Goal: Answer question/provide support: Share knowledge or assist other users

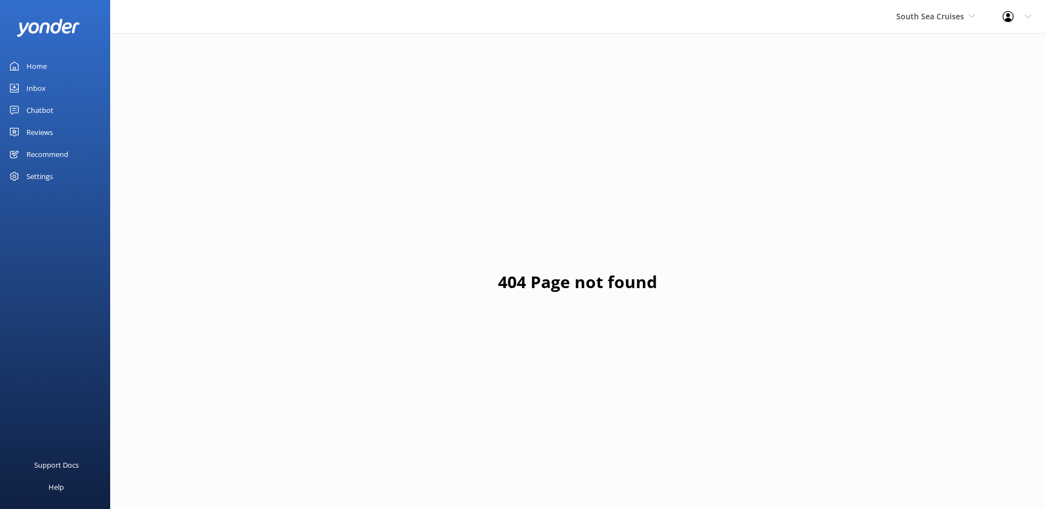
click at [918, 8] on div "South Sea Cruises South Sea Sailing South Sea Cruises Malamala Beach Club Aweso…" at bounding box center [936, 16] width 106 height 33
click at [918, 35] on link "South Sea Sailing" at bounding box center [938, 46] width 110 height 26
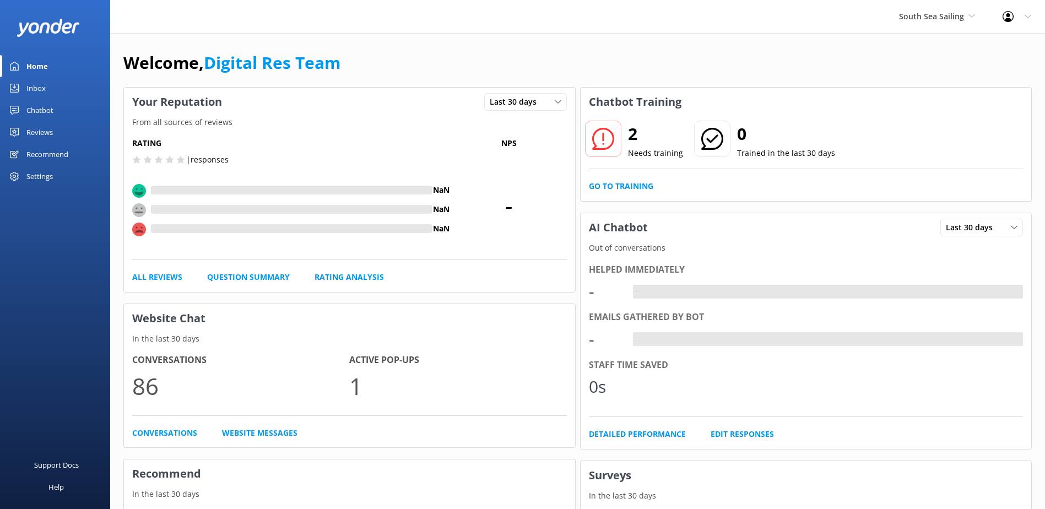
click at [37, 90] on div "Inbox" at bounding box center [35, 88] width 19 height 22
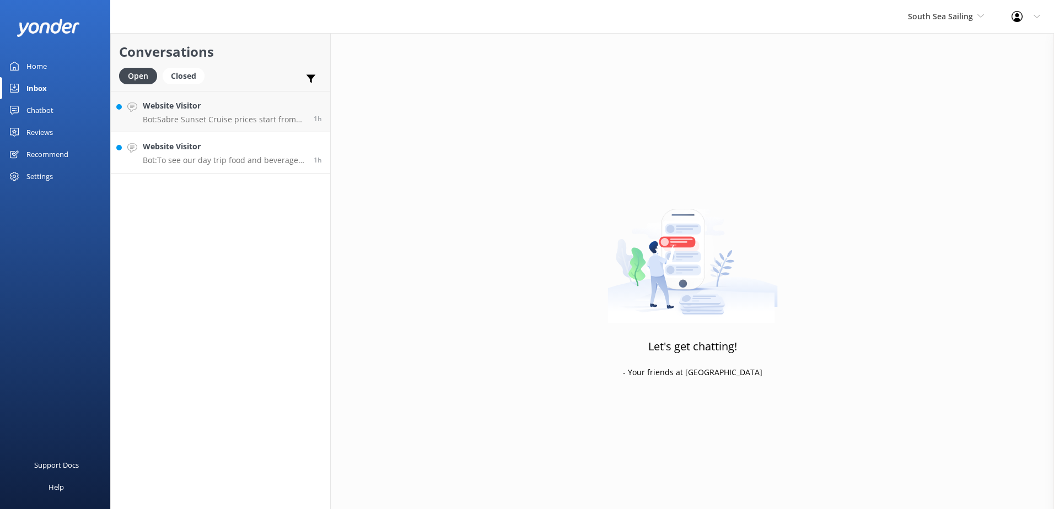
click at [223, 163] on p "Bot: To see our day trip food and beverage menus, please visit: https://www.sou…" at bounding box center [224, 160] width 163 height 10
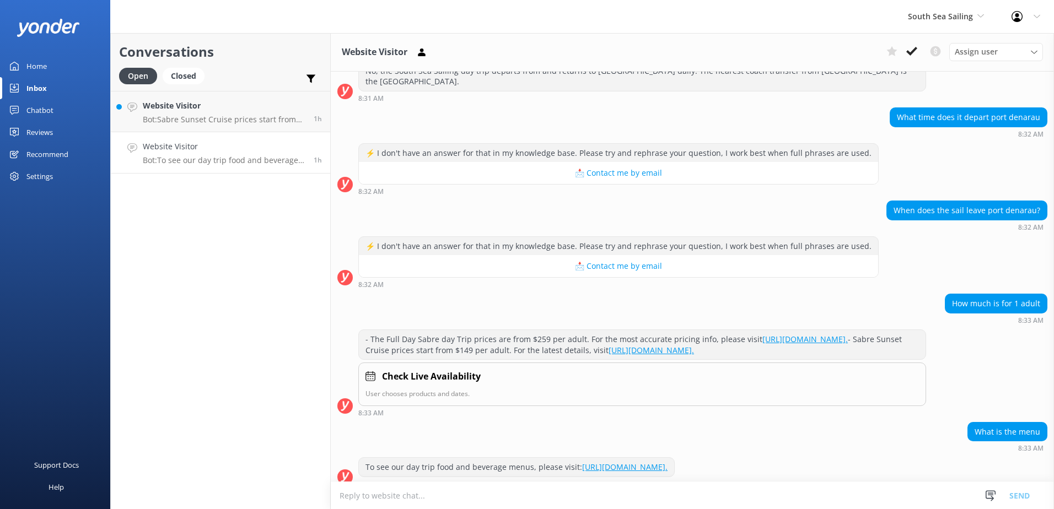
scroll to position [157, 0]
click at [910, 48] on icon at bounding box center [911, 51] width 11 height 11
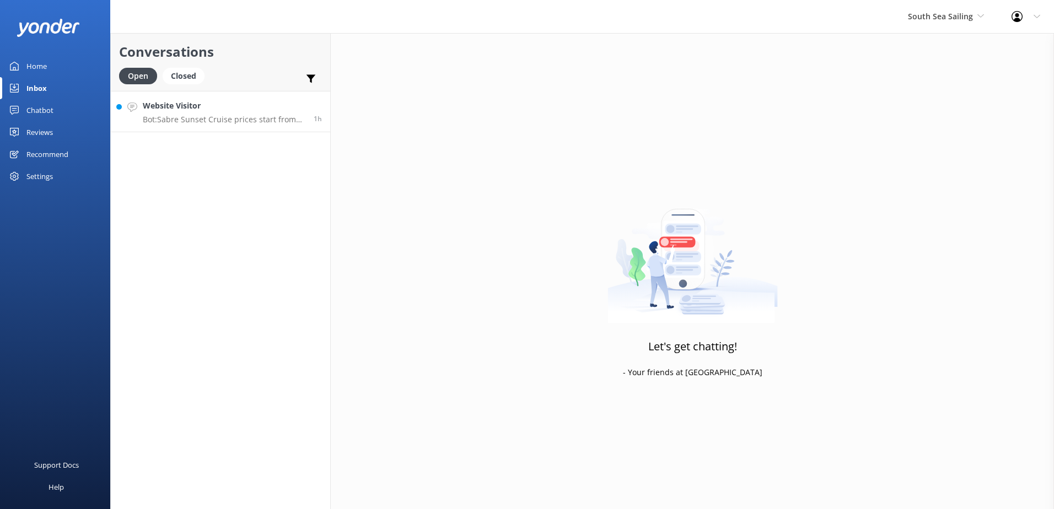
click at [249, 121] on p "Bot: Sabre Sunset Cruise prices start from $149 per adult and $75 per child. Fo…" at bounding box center [224, 120] width 163 height 10
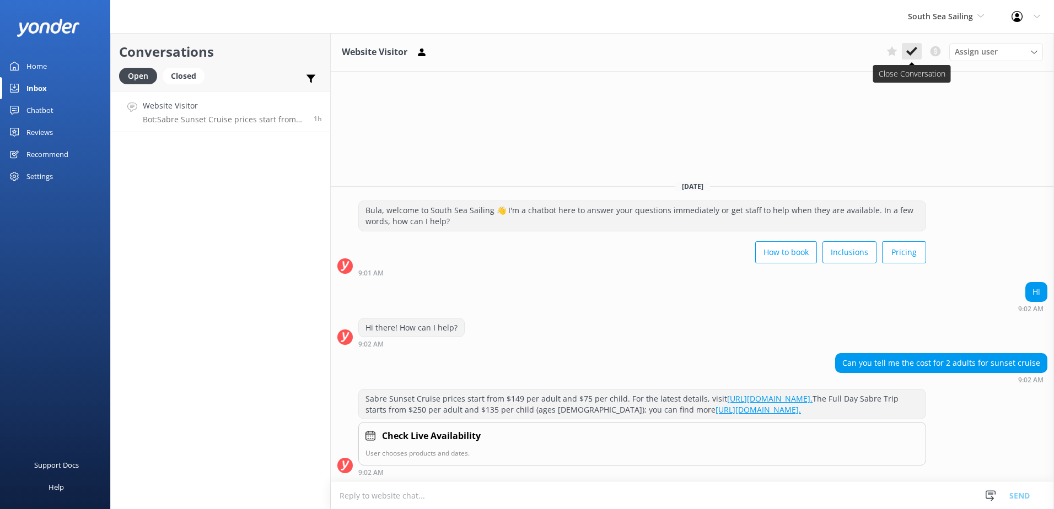
click at [914, 50] on use at bounding box center [911, 51] width 11 height 9
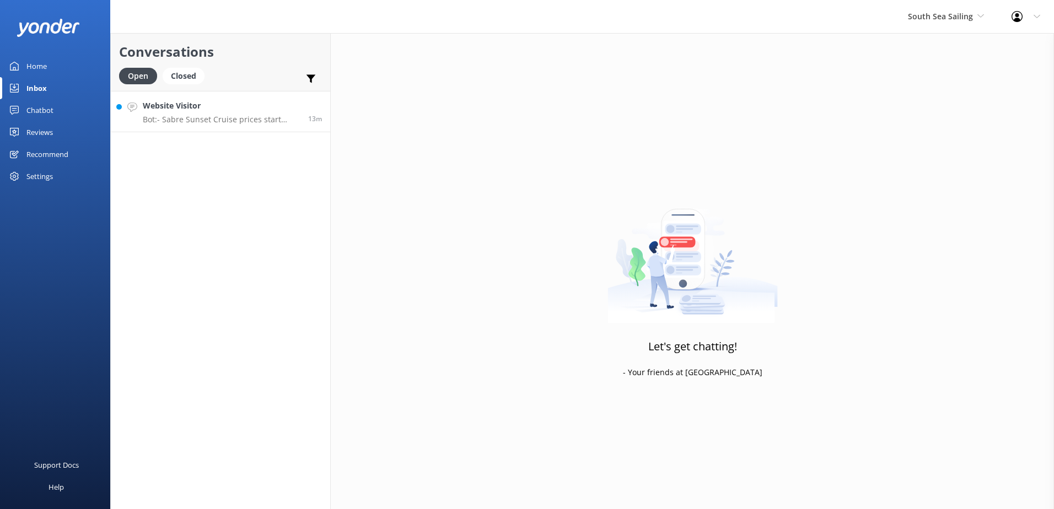
click at [279, 121] on p "Bot: - Sabre Sunset Cruise prices start from $149 per adult and $75 per child. …" at bounding box center [221, 120] width 157 height 10
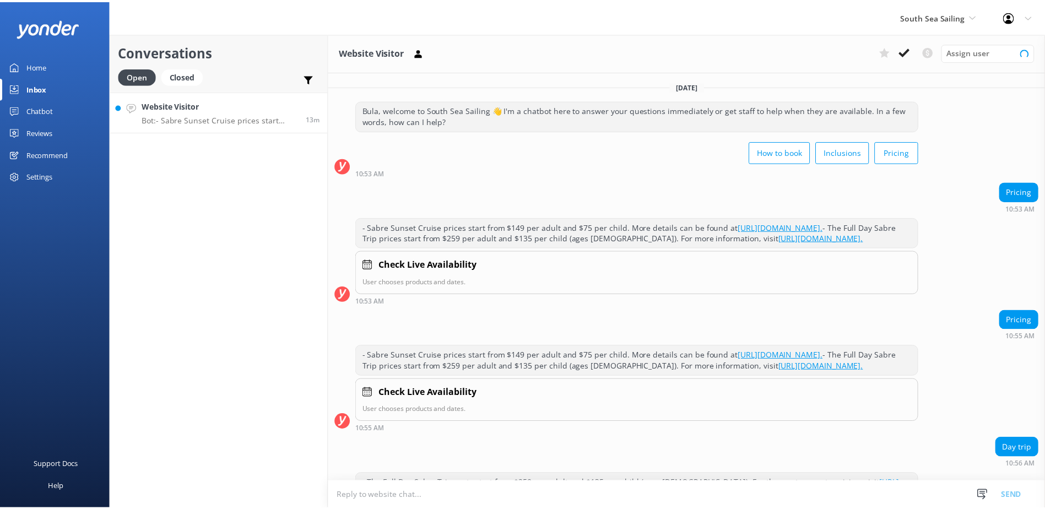
scroll to position [104, 0]
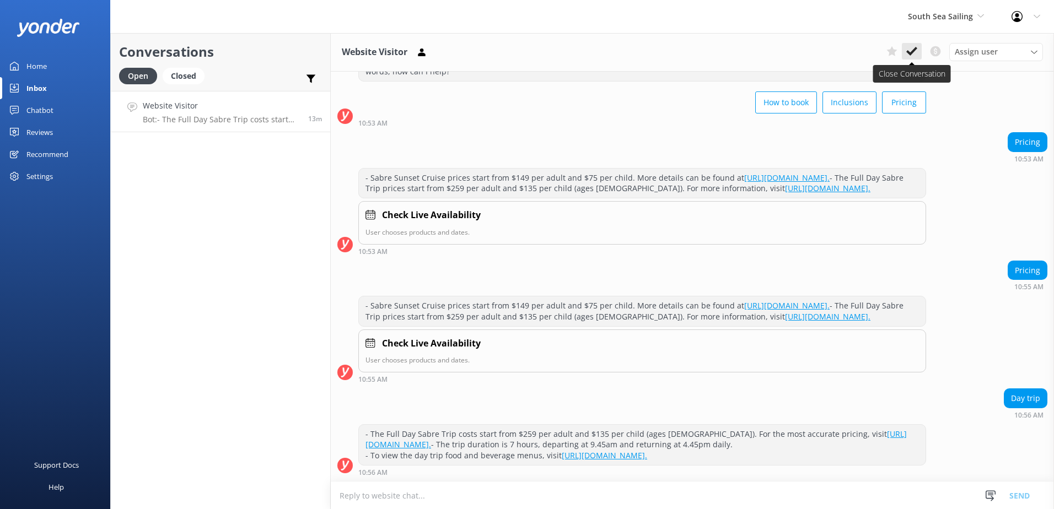
click at [908, 59] on button at bounding box center [912, 51] width 20 height 17
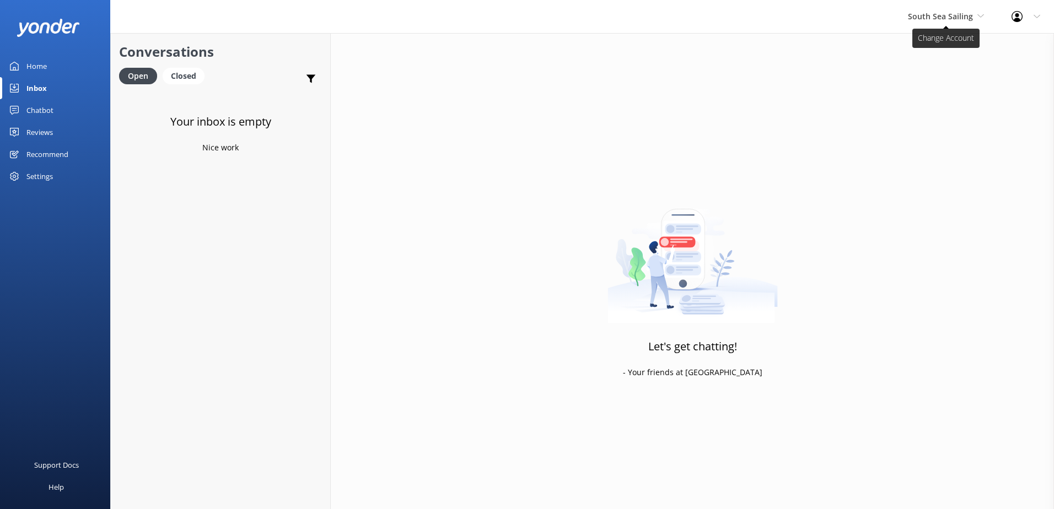
click at [965, 11] on span "South Sea Sailing" at bounding box center [940, 16] width 65 height 10
click at [950, 77] on link "South Sea Cruises" at bounding box center [949, 73] width 110 height 26
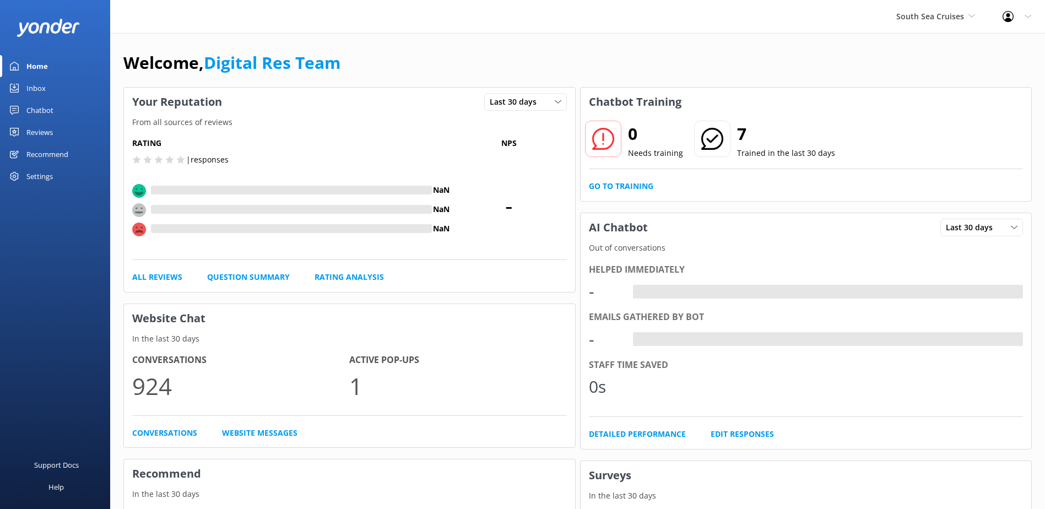
click at [38, 86] on div "Inbox" at bounding box center [35, 88] width 19 height 22
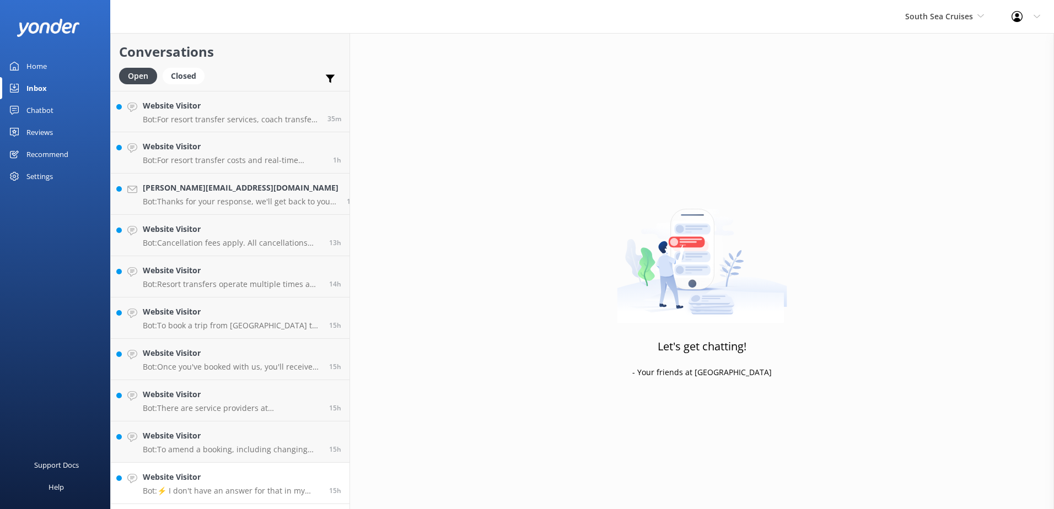
click at [229, 490] on p "Bot: ⚡ I don't have an answer for that in my knowledge base. Please try and rep…" at bounding box center [232, 491] width 178 height 10
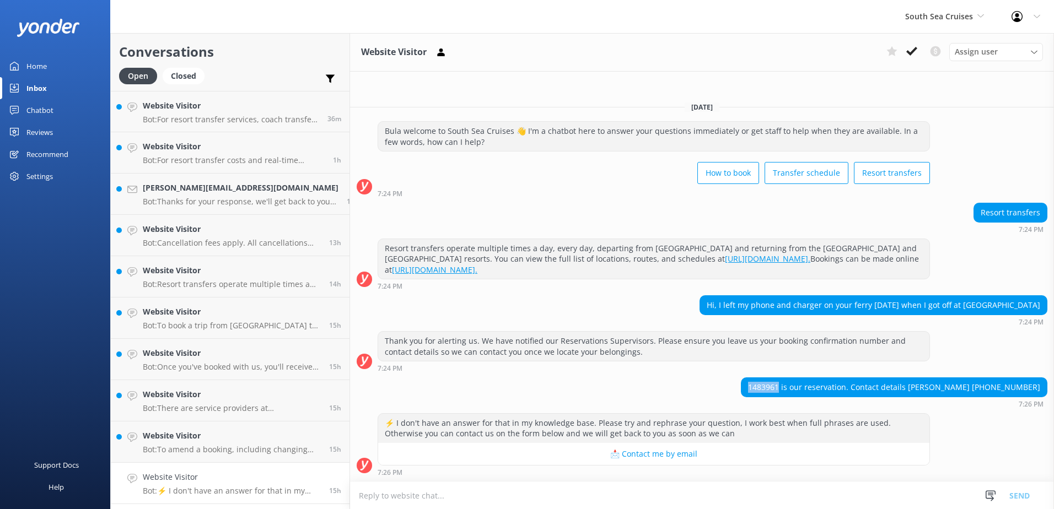
drag, startPoint x: 804, startPoint y: 387, endPoint x: 763, endPoint y: 386, distance: 40.8
click at [763, 386] on div "1483961 is our reservation. Contact details Aisling Moloney +61476034758 7:26 PM" at bounding box center [702, 392] width 704 height 30
click at [623, 503] on textarea at bounding box center [702, 495] width 704 height 27
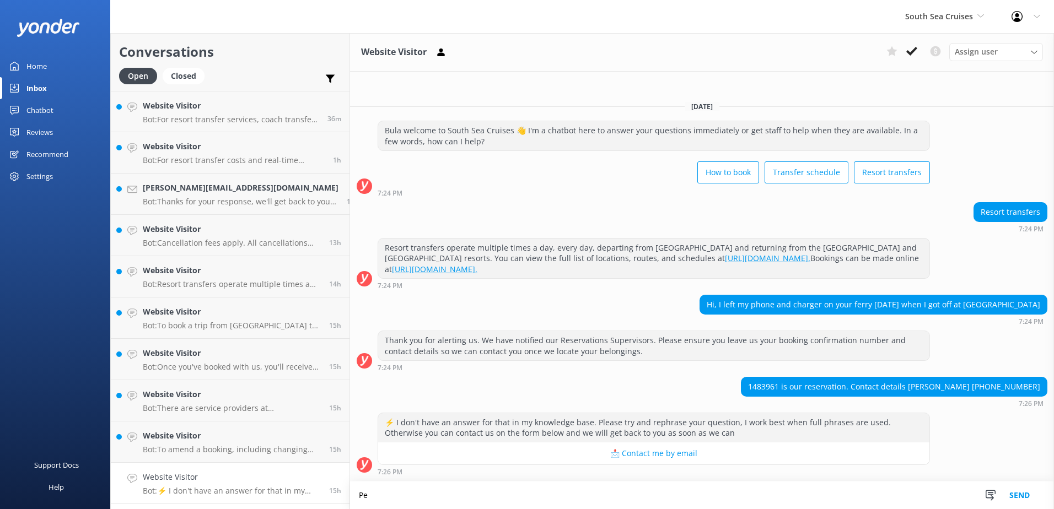
type textarea "P"
paste textarea "customerservices@ssc.com.fj"
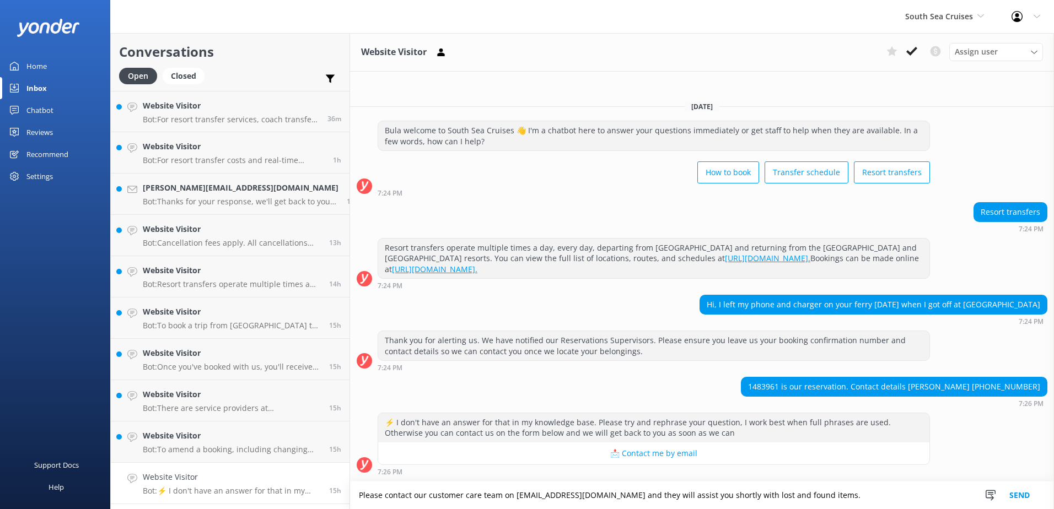
type textarea "Please contact our customer care team on customerservices@ssc.com.fj and they w…"
click at [1019, 494] on button "Send" at bounding box center [1019, 496] width 41 height 28
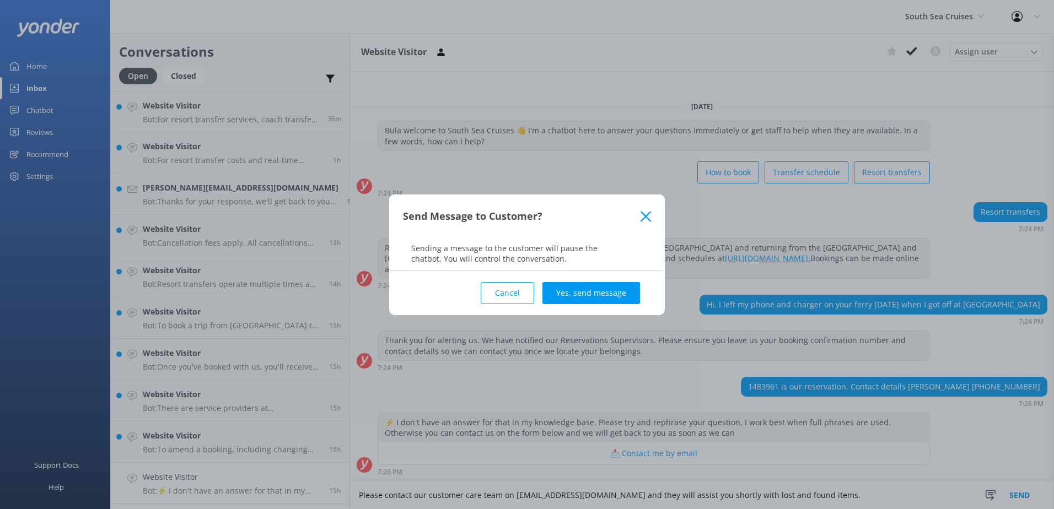
click at [601, 298] on button "Yes, send message" at bounding box center [591, 293] width 98 height 22
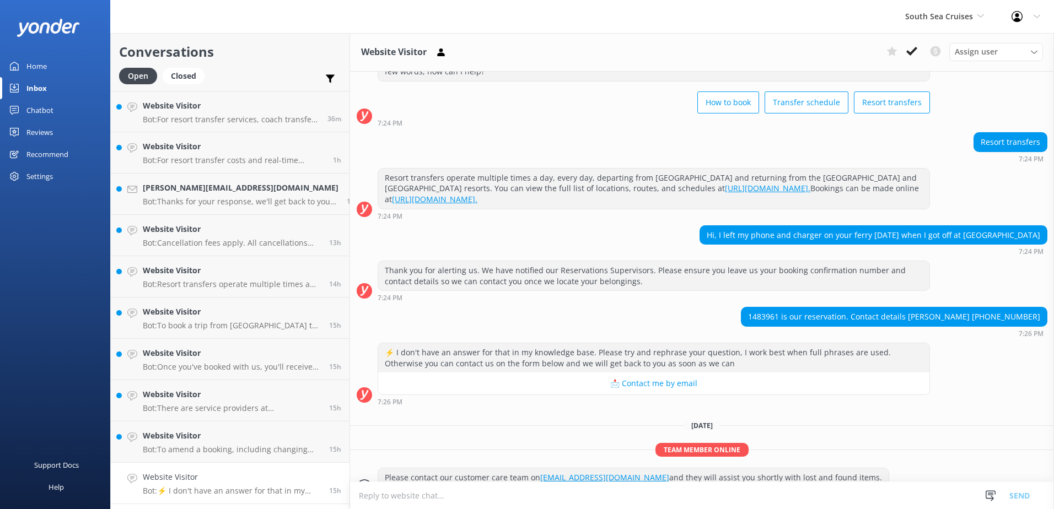
scroll to position [71, 0]
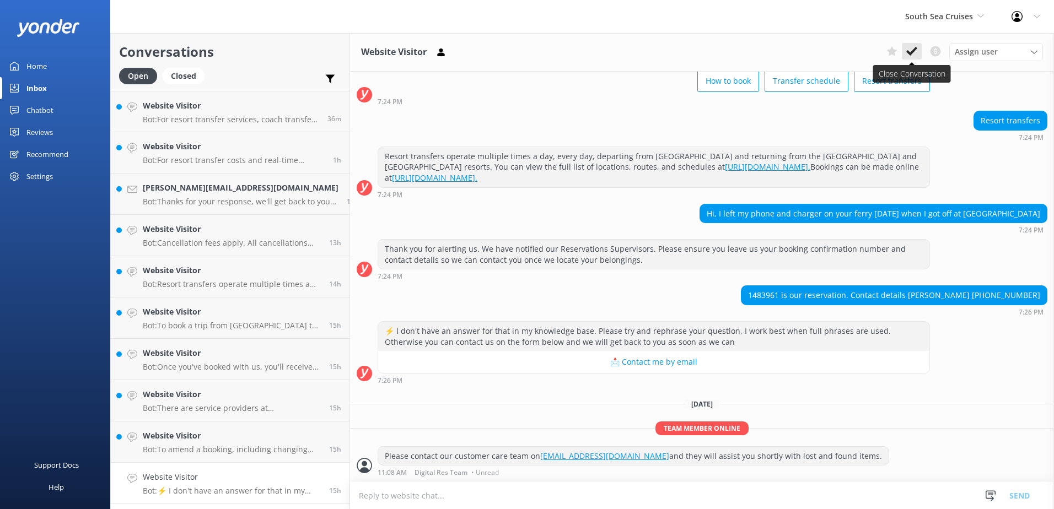
click at [913, 58] on button at bounding box center [912, 51] width 20 height 17
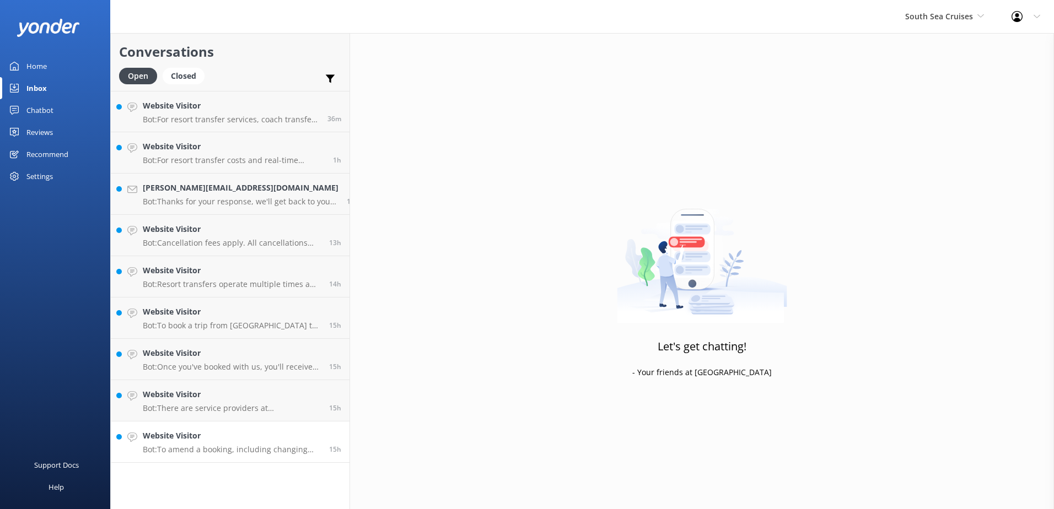
click at [268, 454] on p "Bot: To amend a booking, including changing your route, please contact our rese…" at bounding box center [232, 450] width 178 height 10
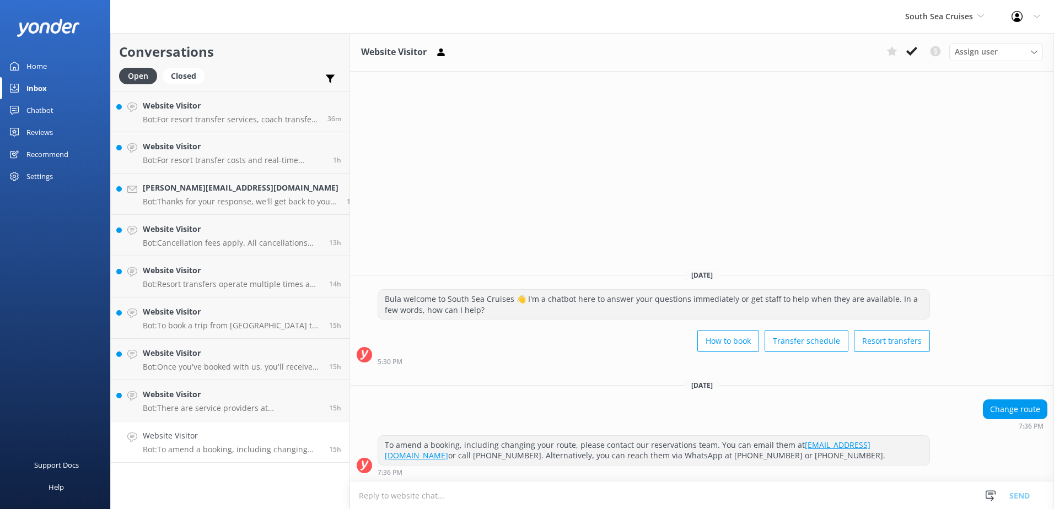
click at [907, 42] on div "Website Visitor Assign user Alyssa Sonya Digital Res Team Brenda Fenton Asena N…" at bounding box center [702, 52] width 704 height 39
click at [914, 46] on icon at bounding box center [911, 51] width 11 height 11
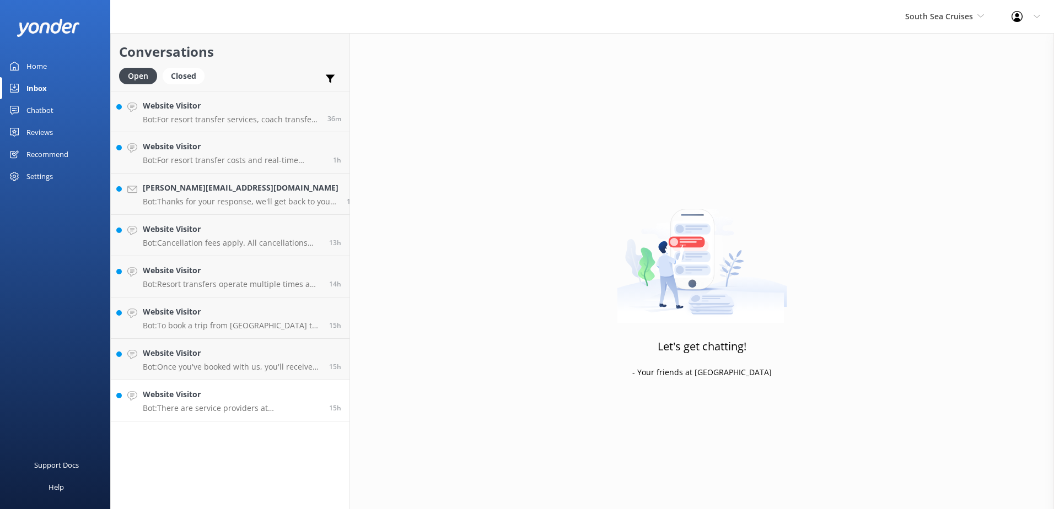
click at [242, 408] on p "Bot: There are service providers at Port Denarau, such as Tourist Transport Fij…" at bounding box center [232, 408] width 178 height 10
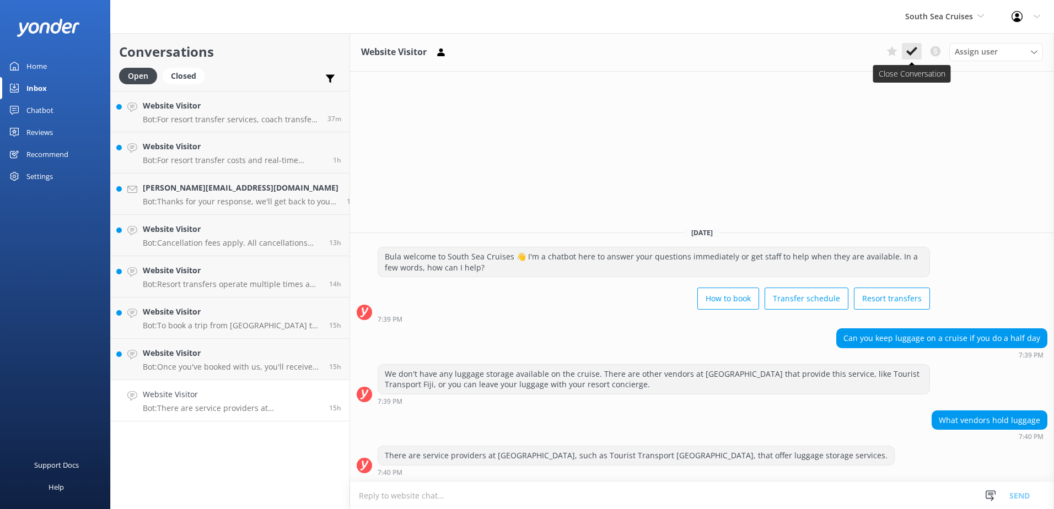
click at [915, 50] on use at bounding box center [911, 51] width 11 height 9
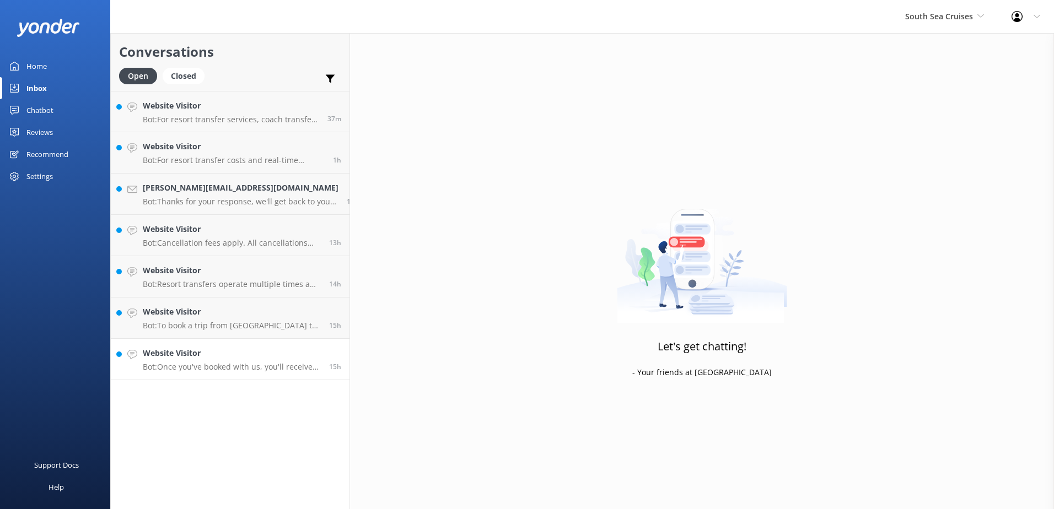
click at [259, 360] on div "Website Visitor Bot: Once you've booked with us, you'll receive an email 24 hou…" at bounding box center [232, 359] width 178 height 24
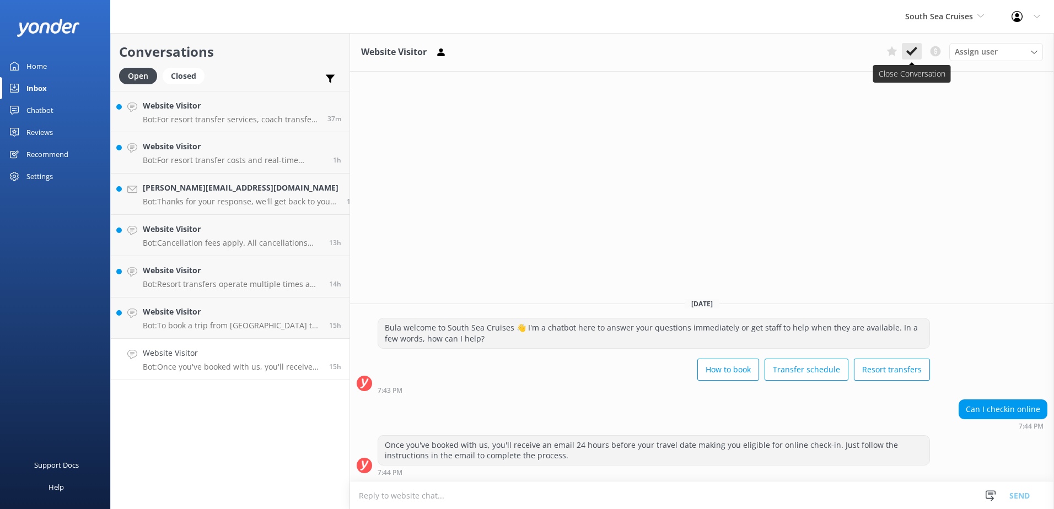
click at [910, 52] on icon at bounding box center [911, 51] width 11 height 11
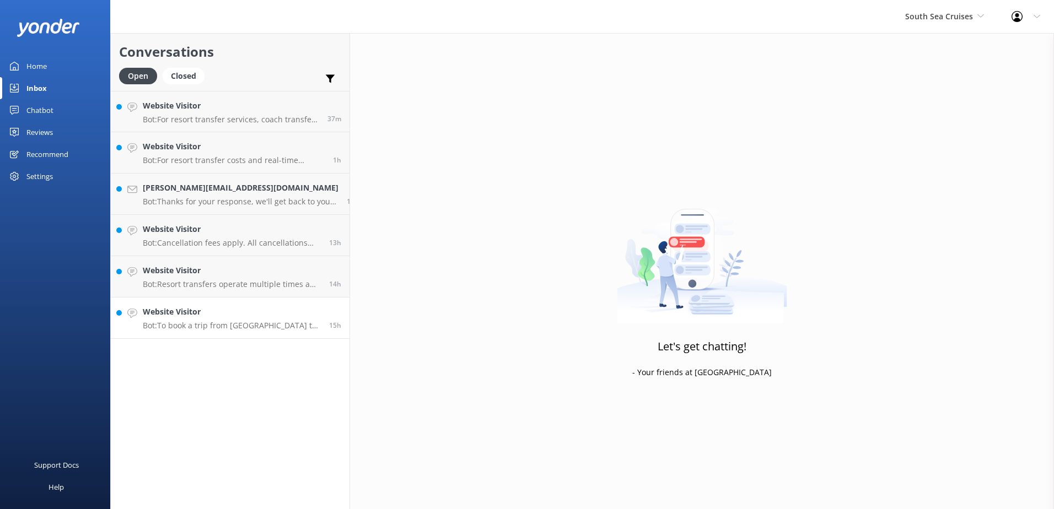
click at [262, 319] on div "Website Visitor Bot: To book a trip from Denarau to South Sea Island and return…" at bounding box center [232, 318] width 178 height 24
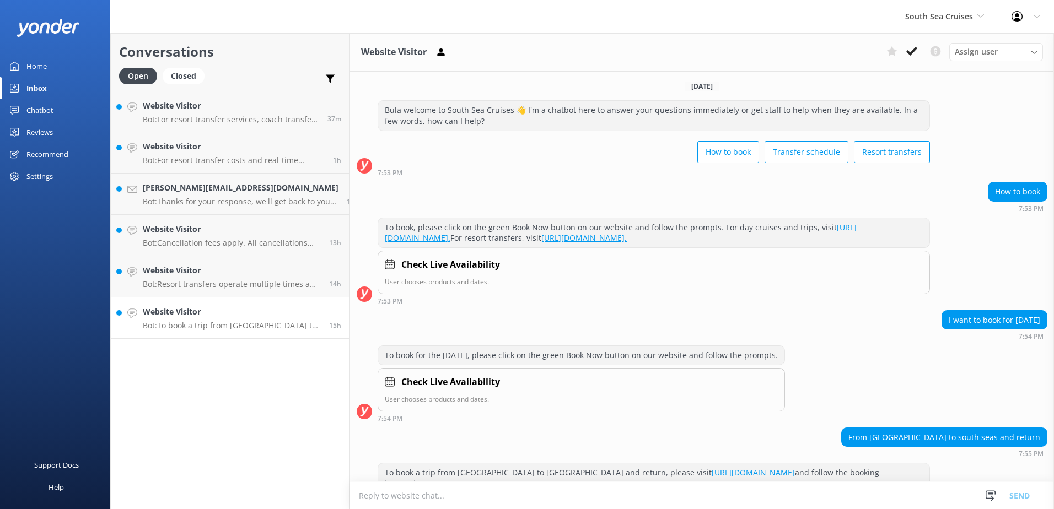
scroll to position [17, 0]
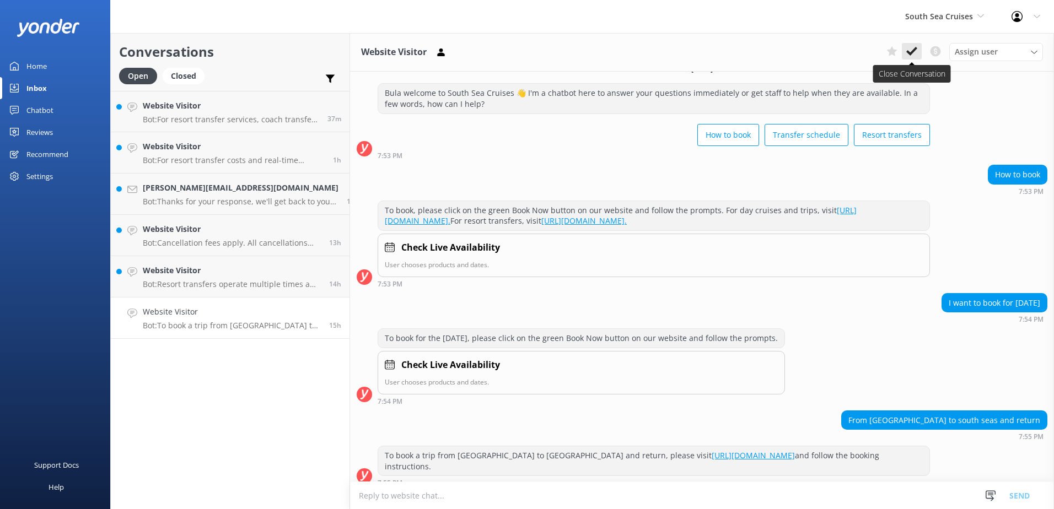
click at [910, 58] on button at bounding box center [912, 51] width 20 height 17
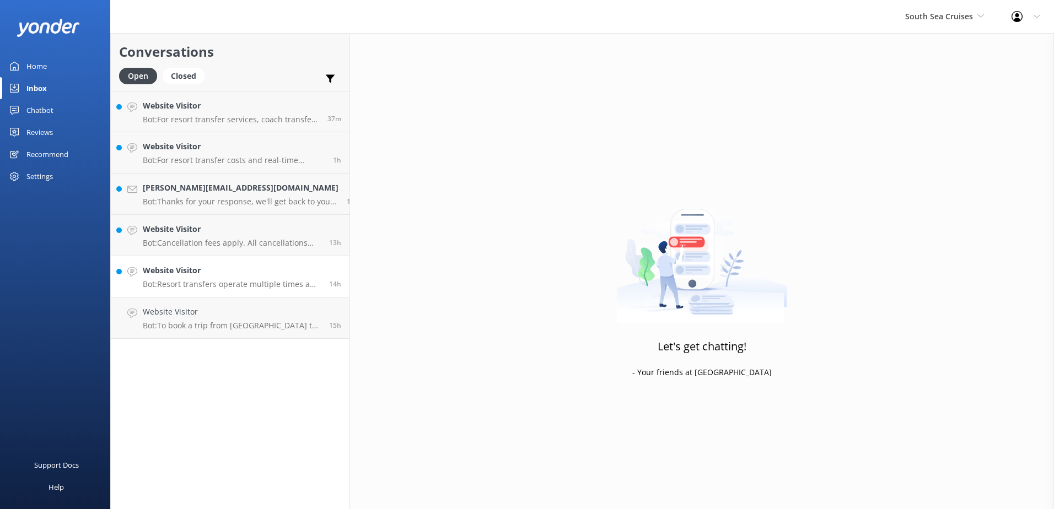
click at [275, 280] on p "Bot: Resort transfers operate multiple times a day, every day, departing from P…" at bounding box center [232, 284] width 178 height 10
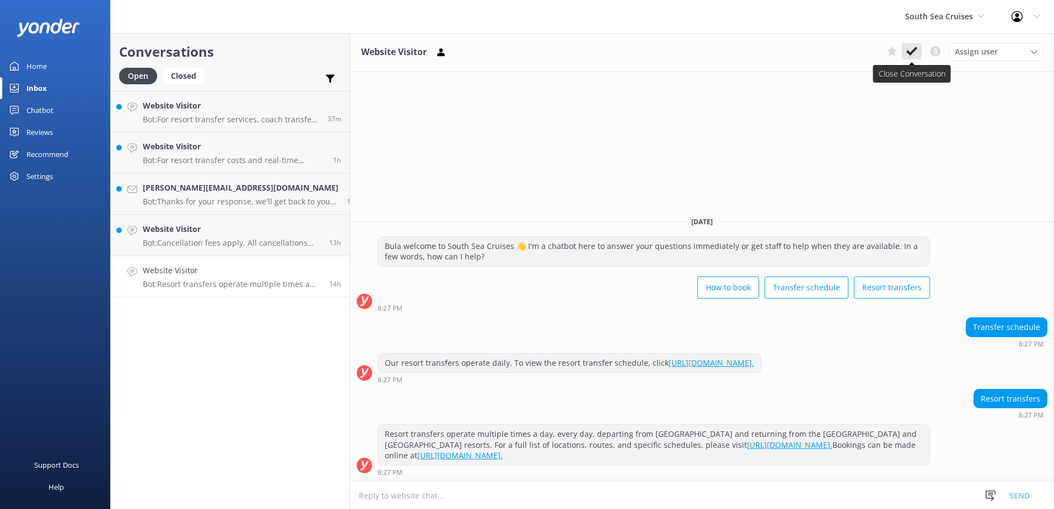
click at [910, 51] on icon at bounding box center [911, 51] width 11 height 11
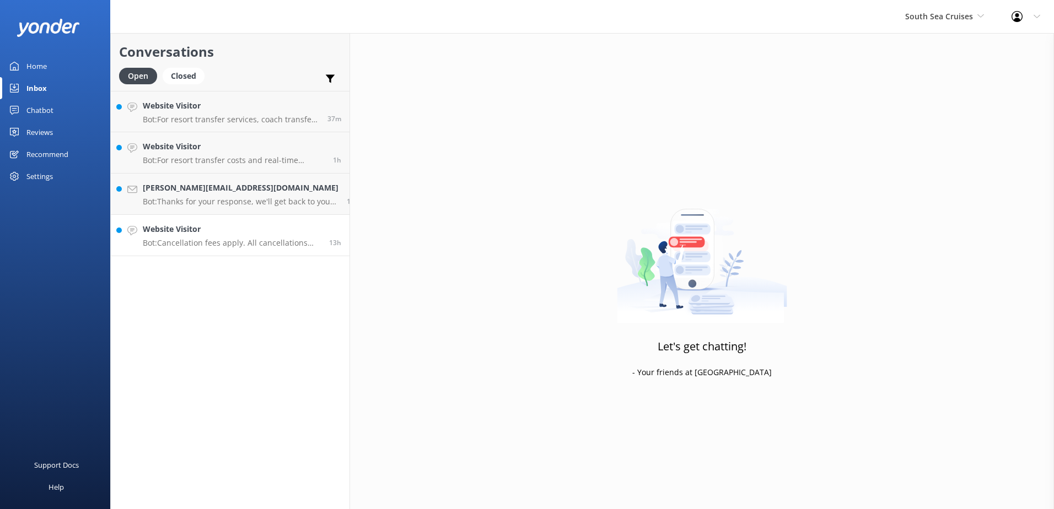
click at [245, 237] on div "Website Visitor Bot: Cancellation fees apply. All cancellations must be receive…" at bounding box center [232, 235] width 178 height 24
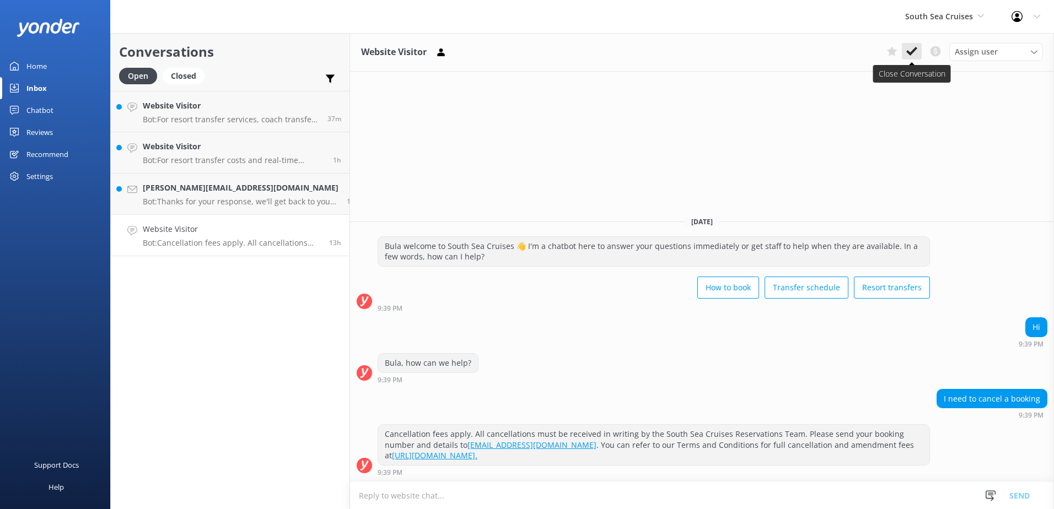
click at [918, 51] on button at bounding box center [912, 51] width 20 height 17
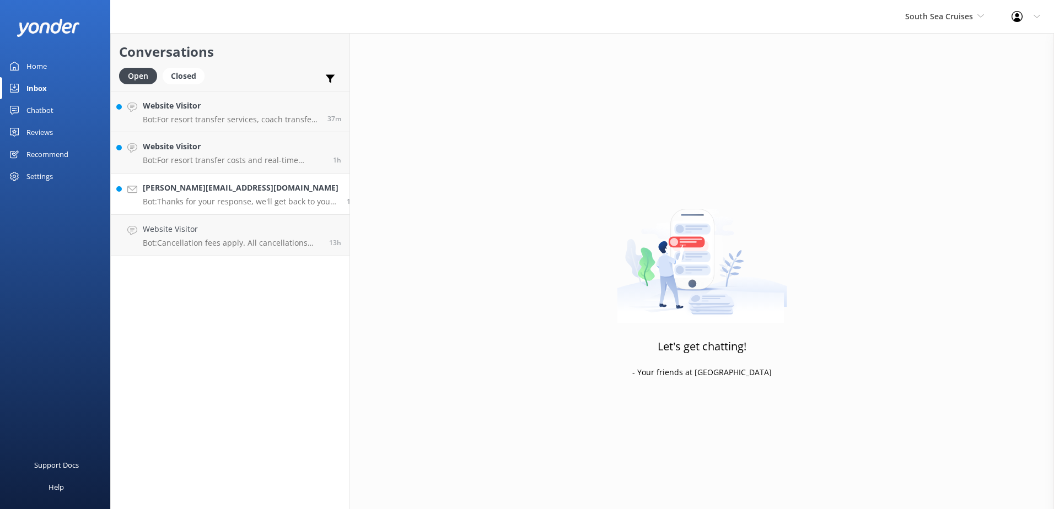
click at [225, 203] on p "Bot: Thanks for your response, we'll get back to you as soon as we can during o…" at bounding box center [241, 202] width 196 height 10
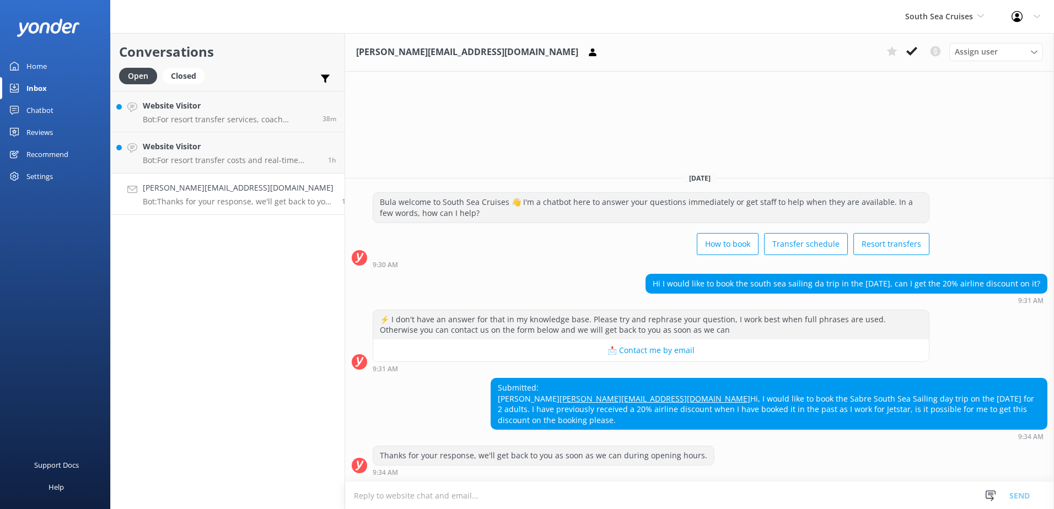
click at [571, 497] on textarea at bounding box center [699, 495] width 709 height 27
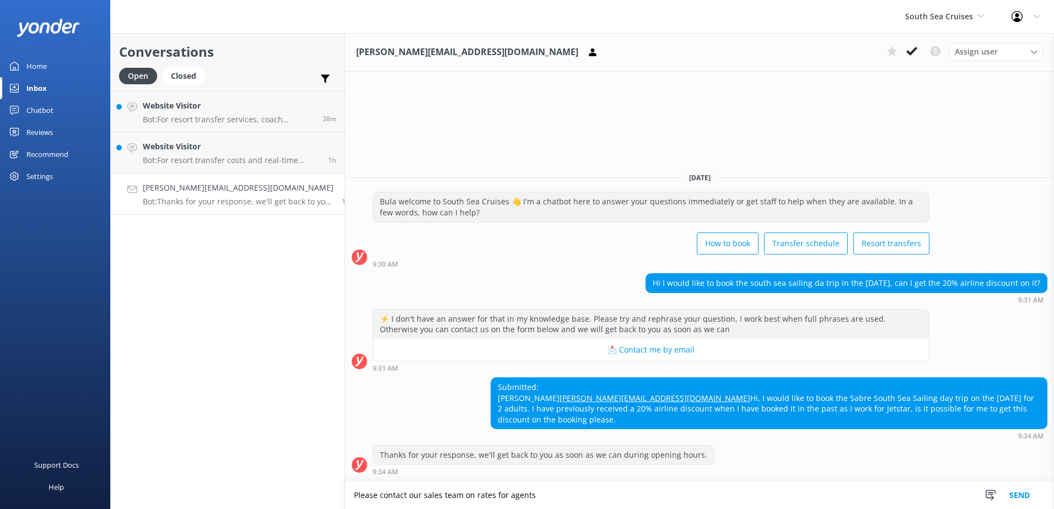
paste textarea "Fiji_Sales@ssc.com.fj"
type textarea "Please contact our sales team on rates for agents Fiji_Sales@ssc.com.fj"
click at [1017, 487] on button "Send" at bounding box center [1019, 496] width 41 height 28
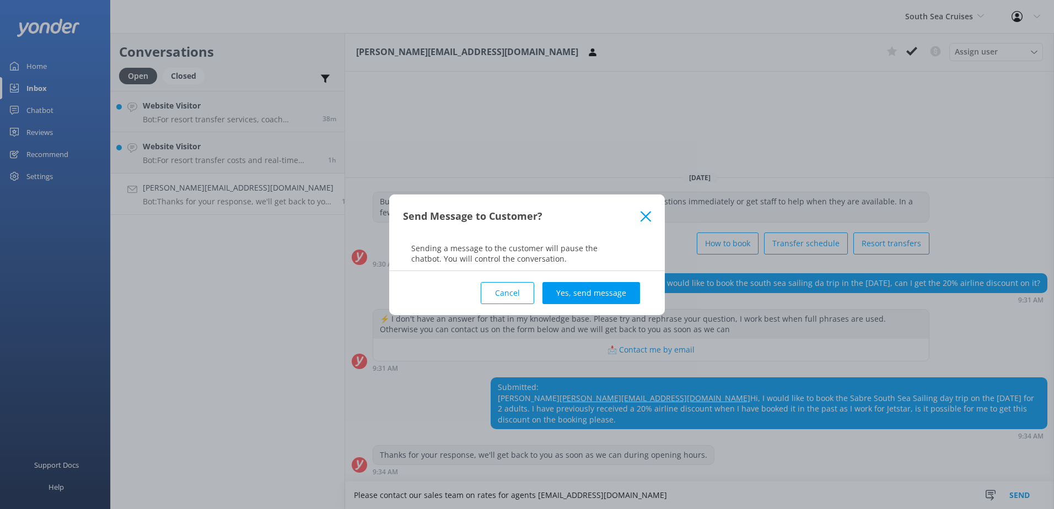
click at [614, 296] on button "Yes, send message" at bounding box center [591, 293] width 98 height 22
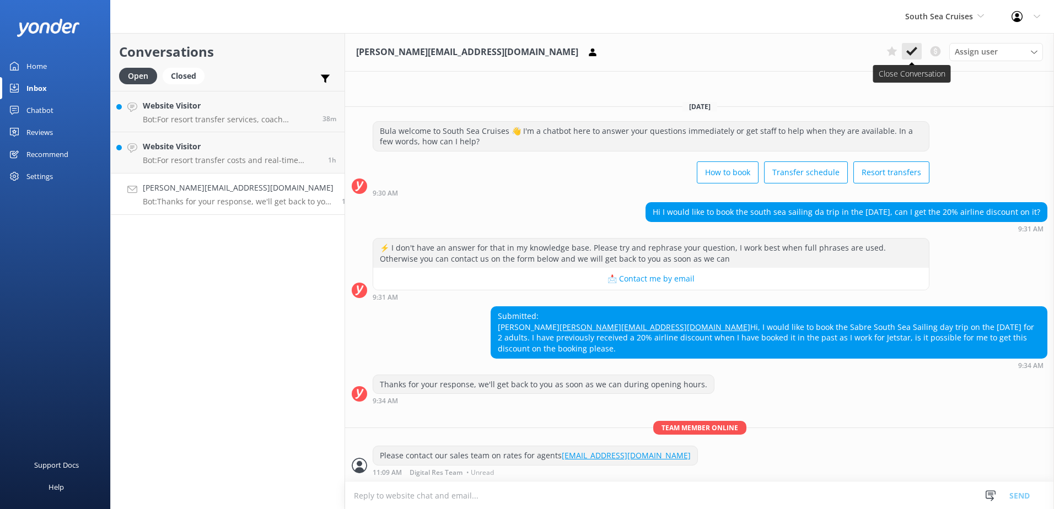
click at [908, 55] on icon at bounding box center [911, 51] width 11 height 11
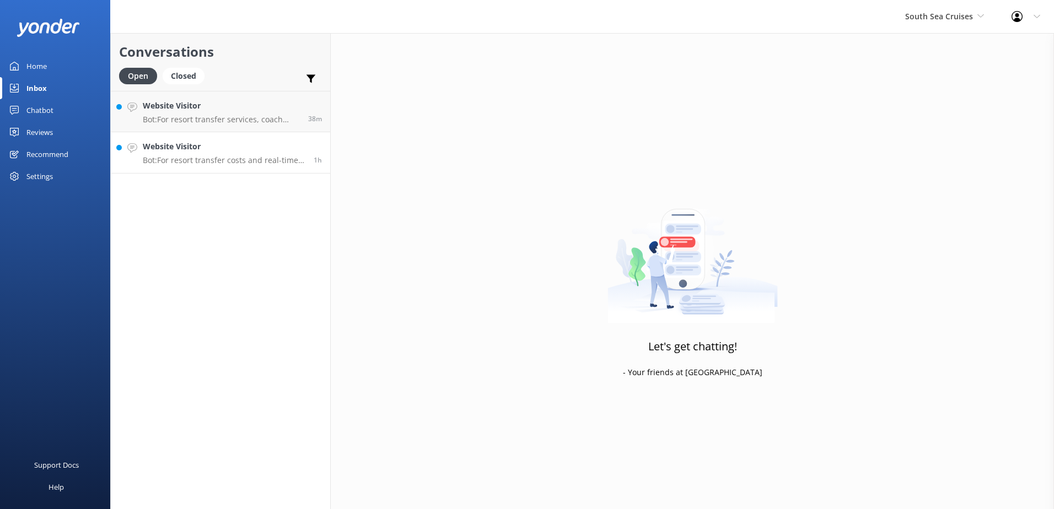
click at [245, 163] on p "Bot: For resort transfer costs and real-time availability, please visit https:/…" at bounding box center [224, 160] width 163 height 10
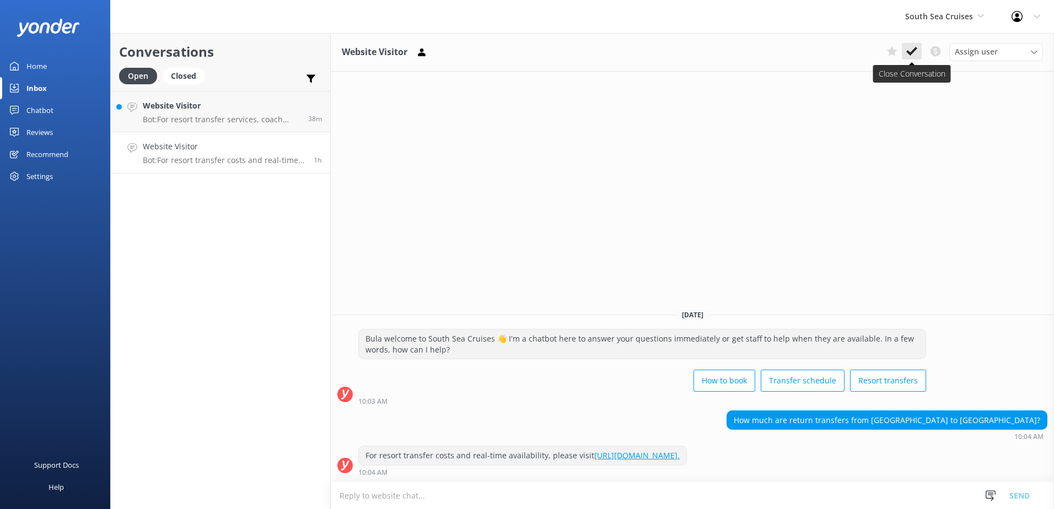
click at [909, 48] on icon at bounding box center [911, 51] width 11 height 11
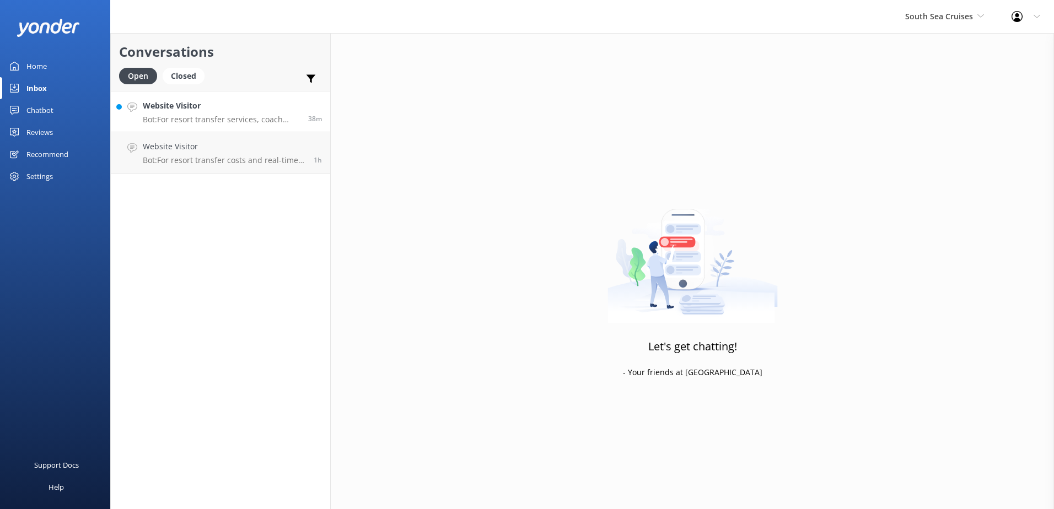
click at [269, 101] on h4 "Website Visitor" at bounding box center [221, 106] width 157 height 12
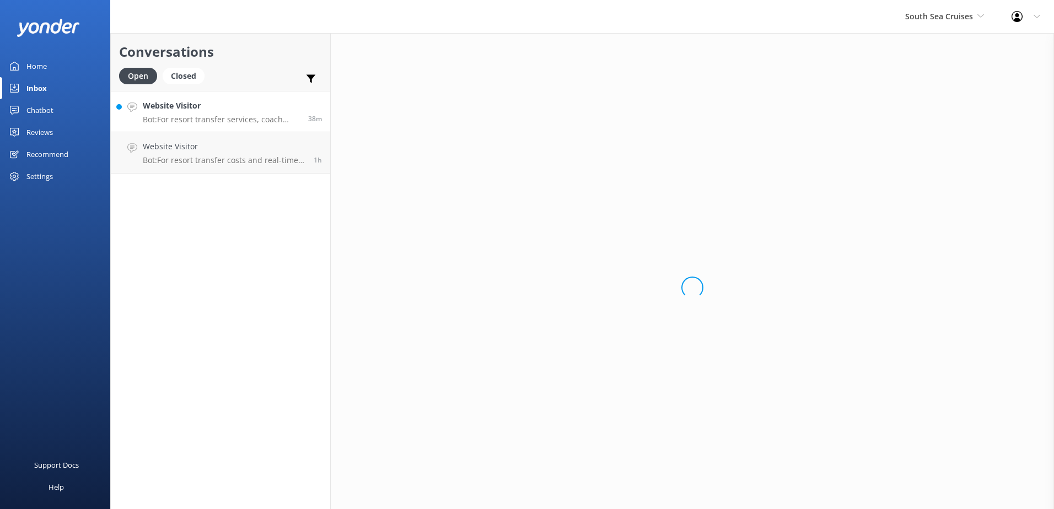
click at [285, 119] on p "Bot: For resort transfer services, coach transfers can be arranged at an additi…" at bounding box center [221, 120] width 157 height 10
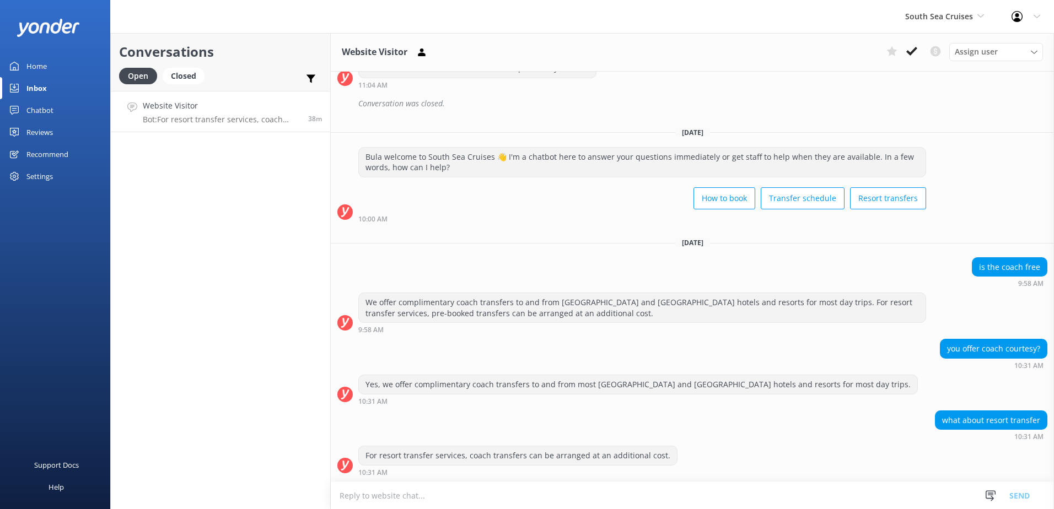
scroll to position [1871, 0]
click at [914, 51] on use at bounding box center [911, 51] width 11 height 9
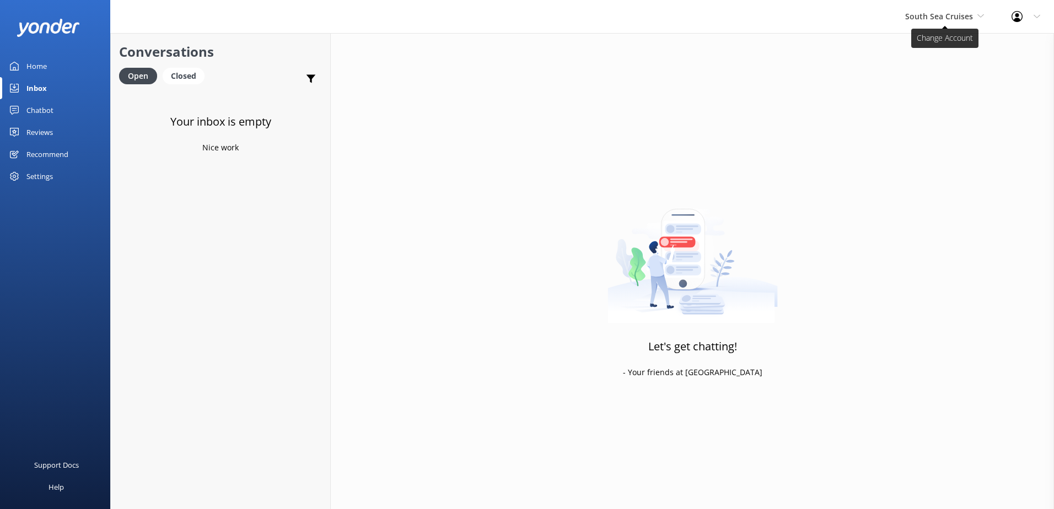
click at [953, 22] on span "South Sea Cruises" at bounding box center [944, 16] width 79 height 12
click at [932, 100] on link "Malamala Beach Club" at bounding box center [946, 99] width 110 height 26
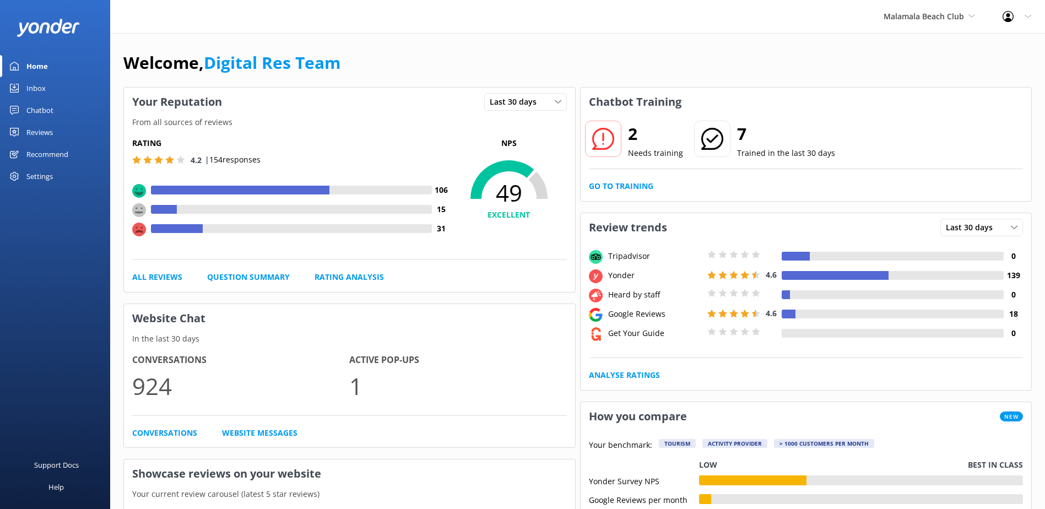
click at [37, 94] on div "Inbox" at bounding box center [35, 88] width 19 height 22
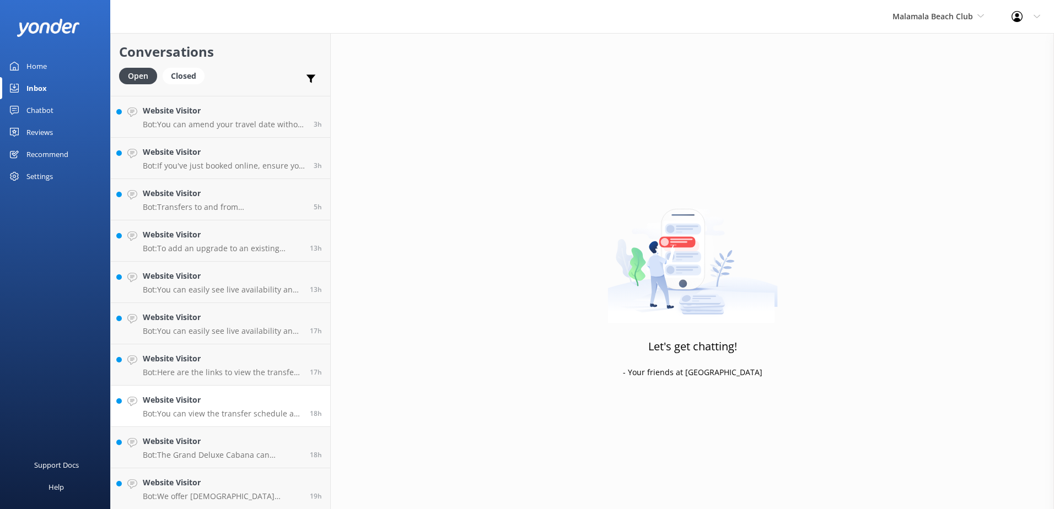
scroll to position [78, 0]
click at [213, 504] on link "Website Visitor Bot: We offer Fijian Residents a 20% discount from our standard…" at bounding box center [220, 488] width 219 height 41
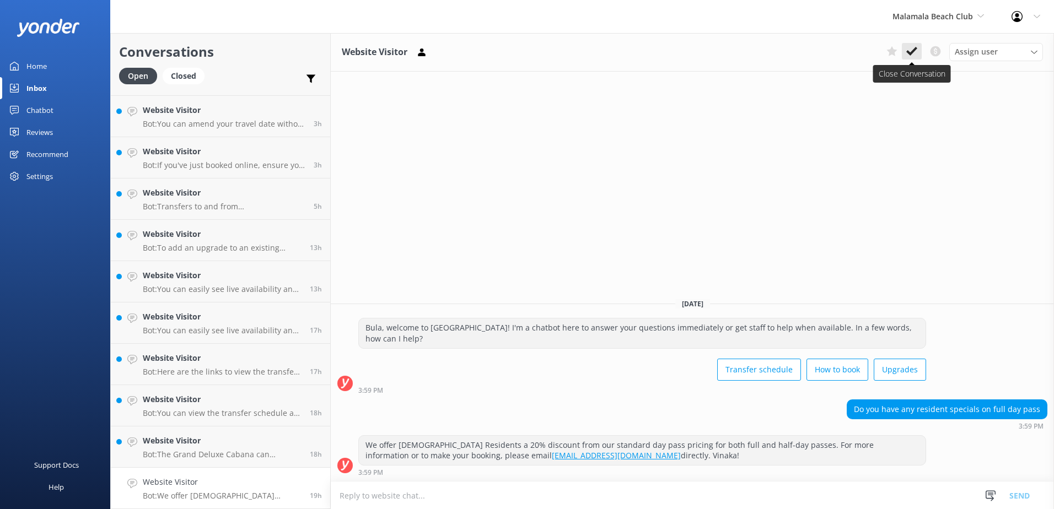
click at [911, 52] on use at bounding box center [911, 51] width 11 height 9
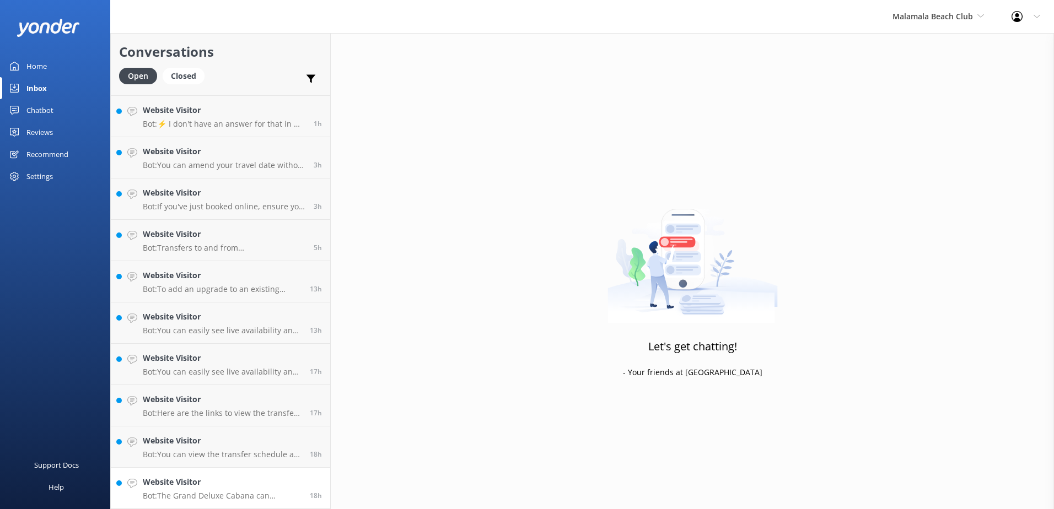
scroll to position [36, 0]
click at [260, 492] on p "Bot: The Grand Deluxe Cabana can accommodate up to 20 people. If you have more …" at bounding box center [222, 496] width 159 height 10
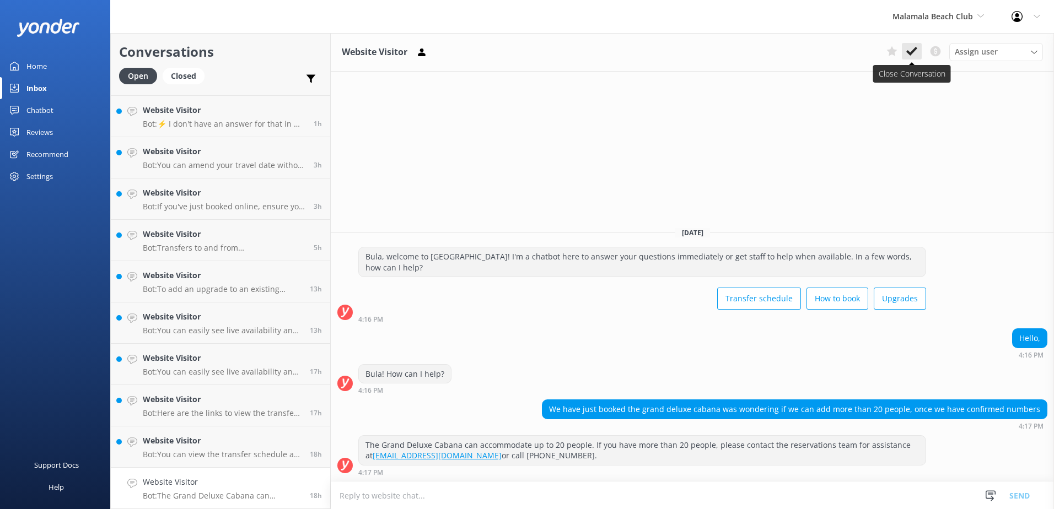
click at [905, 51] on button at bounding box center [912, 51] width 20 height 17
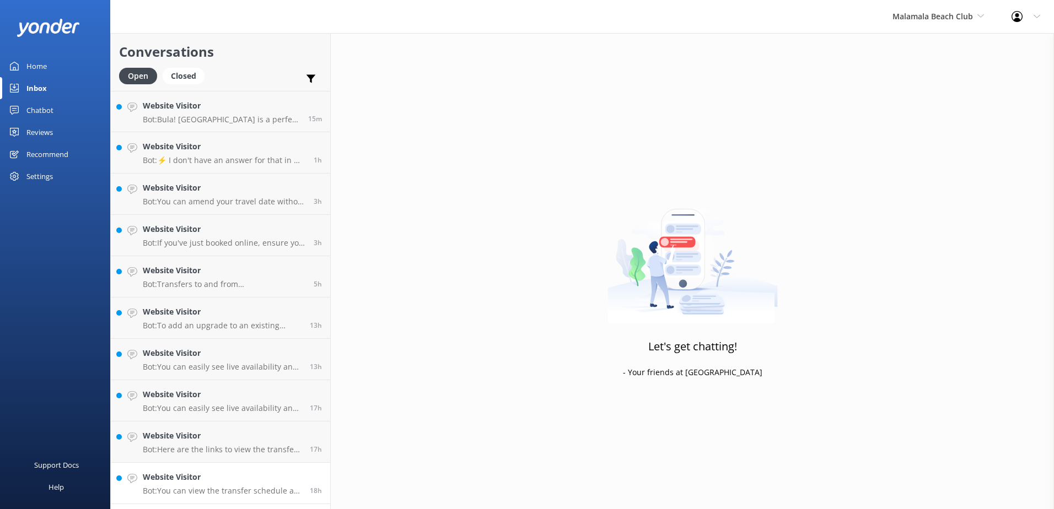
click at [254, 490] on p "Bot: You can view the transfer schedule at the following link: https://southsea…" at bounding box center [222, 491] width 159 height 10
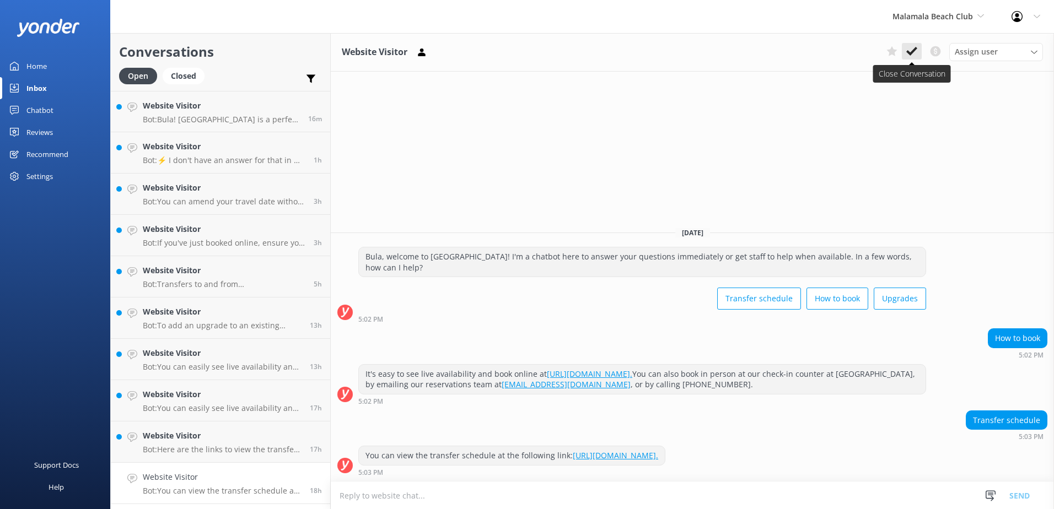
click at [913, 56] on icon at bounding box center [911, 51] width 11 height 11
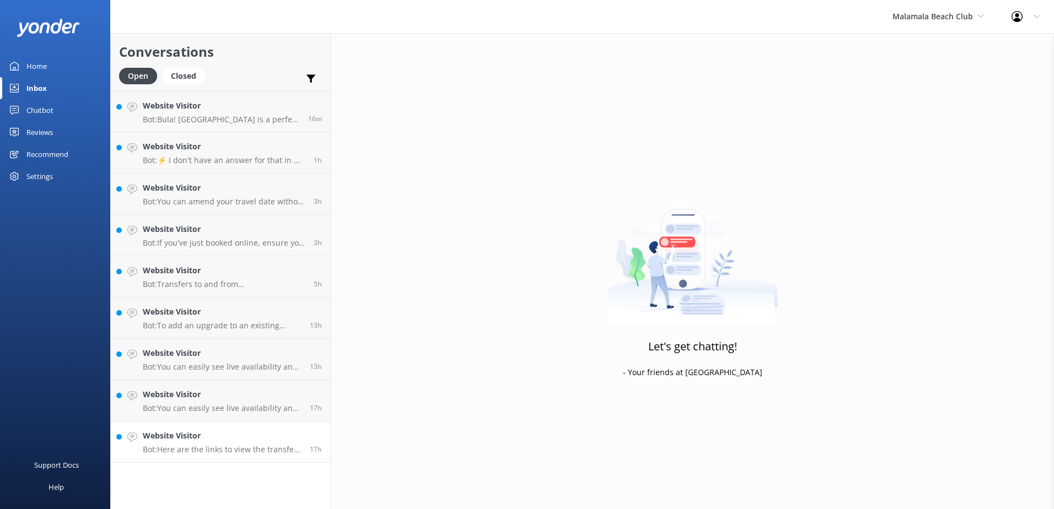
click at [267, 459] on link "Website Visitor Bot: Here are the links to view the transfer schedules: - For t…" at bounding box center [220, 442] width 219 height 41
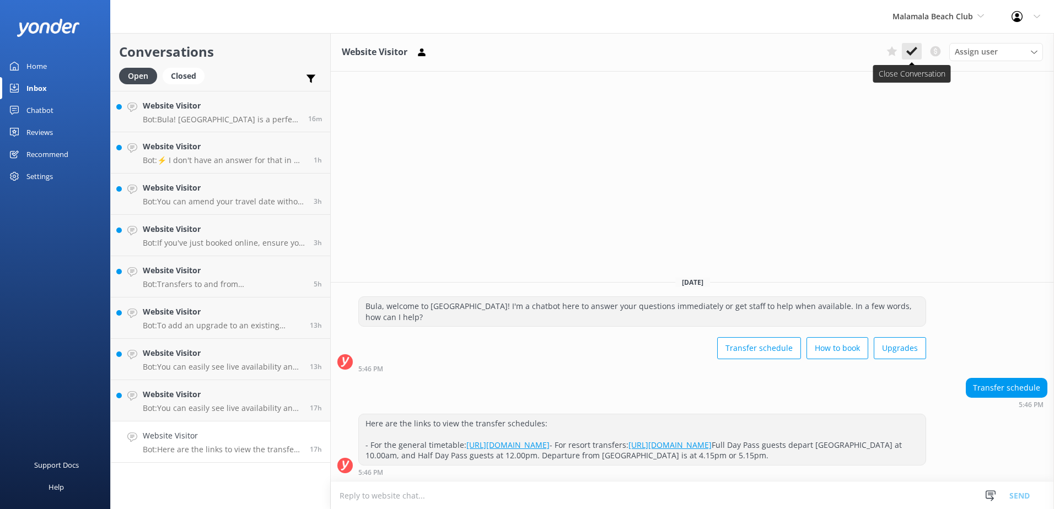
click at [911, 49] on icon at bounding box center [911, 51] width 11 height 11
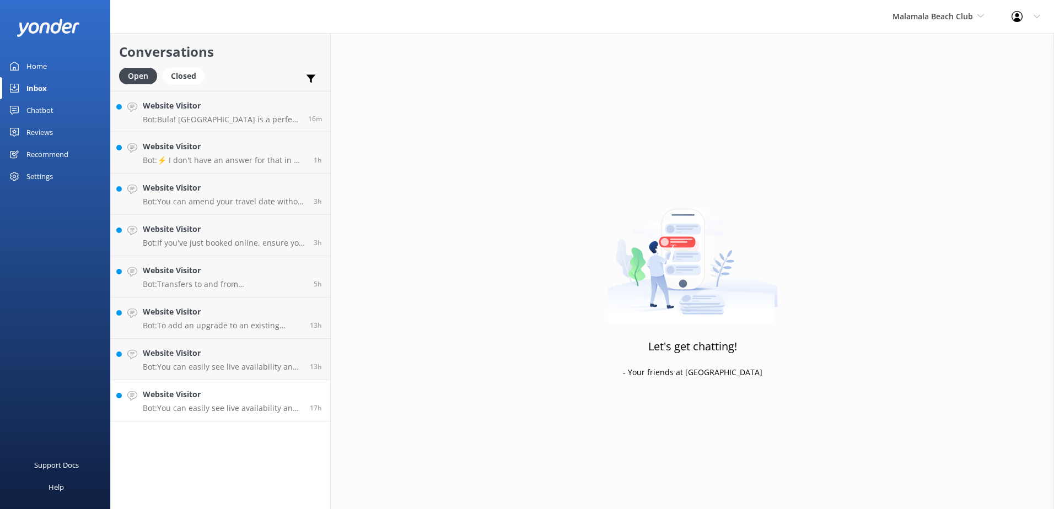
click at [264, 402] on div "Website Visitor Bot: You can easily see live availability and book online at ht…" at bounding box center [222, 401] width 159 height 24
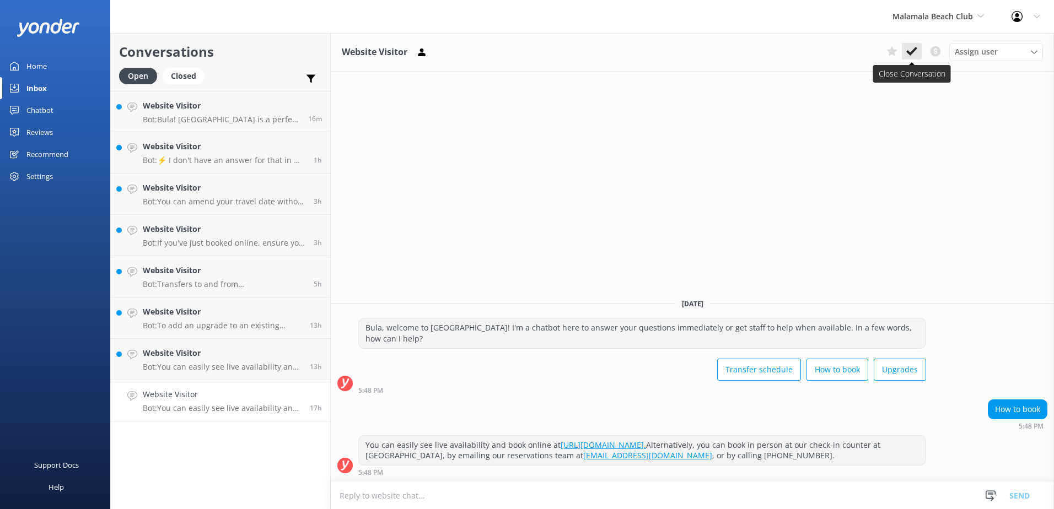
click at [909, 51] on icon at bounding box center [911, 51] width 11 height 11
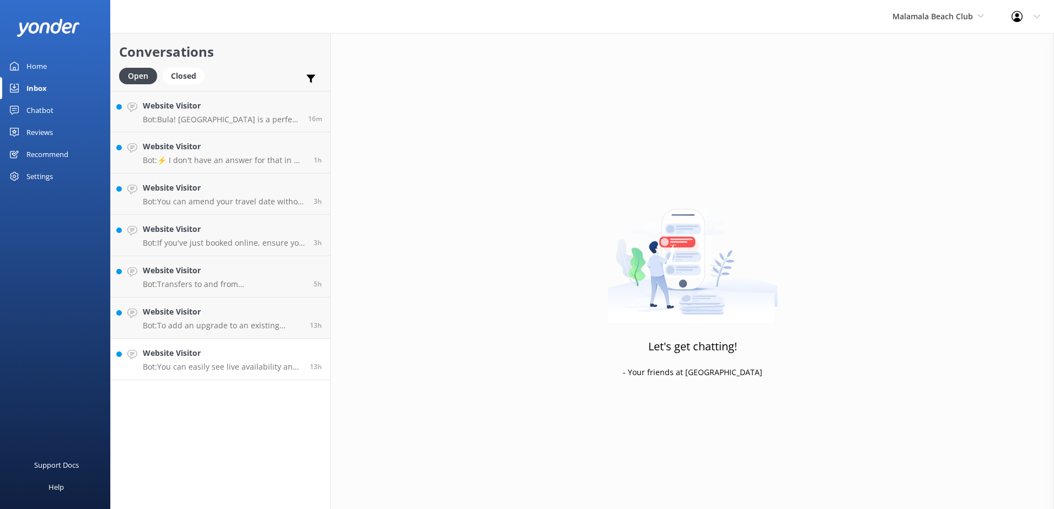
click at [279, 364] on p "Bot: You can easily see live availability and book online at https://secure.mal…" at bounding box center [222, 367] width 159 height 10
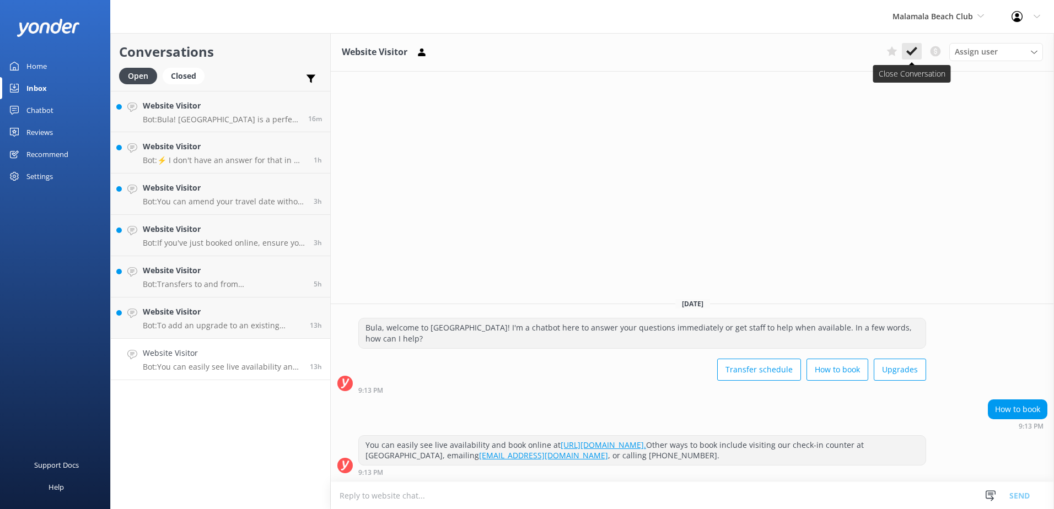
click at [910, 52] on icon at bounding box center [911, 51] width 11 height 11
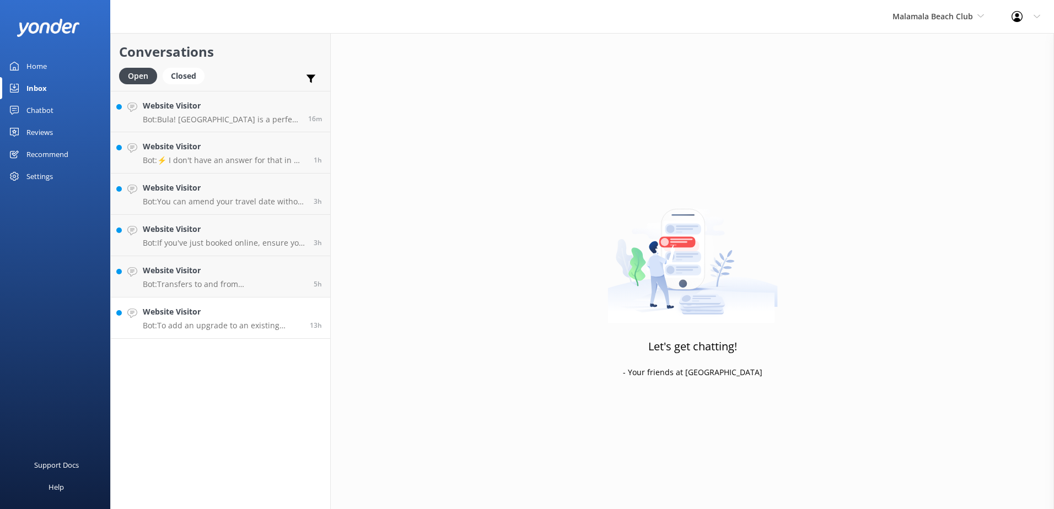
click at [274, 319] on div "Website Visitor Bot: To add an upgrade to an existing booking, please contact o…" at bounding box center [222, 318] width 159 height 24
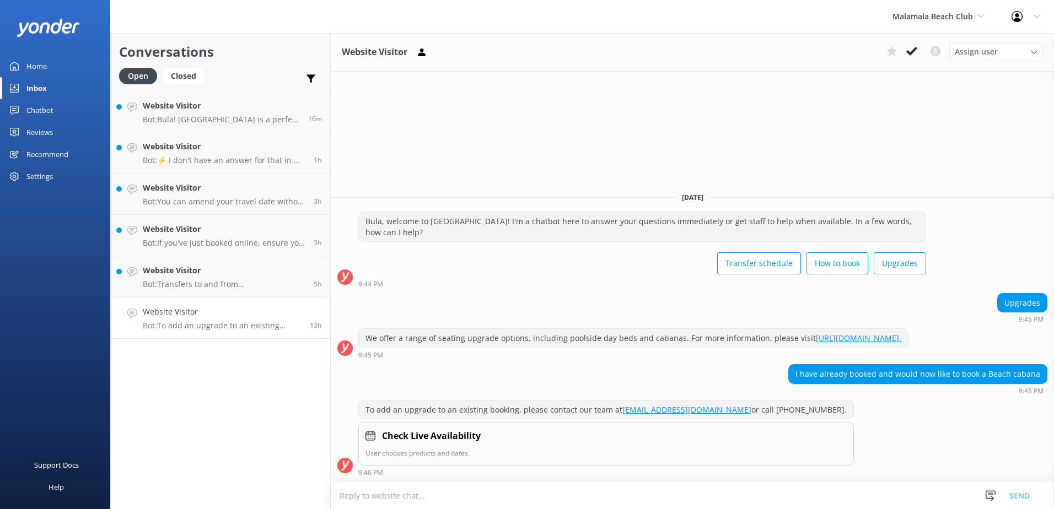
drag, startPoint x: 930, startPoint y: 50, endPoint x: 895, endPoint y: 71, distance: 40.7
click at [894, 71] on div "Website Visitor Assign user Sonya Alyssa Digital Res Team Asena Naweilulu Miri …" at bounding box center [692, 52] width 723 height 39
click at [915, 53] on icon at bounding box center [911, 51] width 11 height 11
click at [275, 280] on p "Bot: Transfers to and from Malamala Beach Club depart from and return to Port D…" at bounding box center [224, 284] width 163 height 10
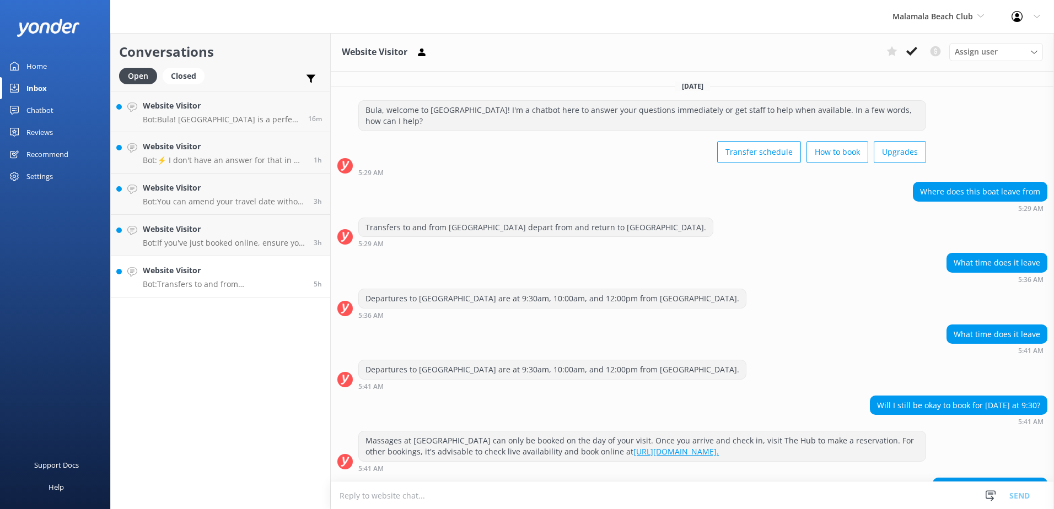
scroll to position [67, 0]
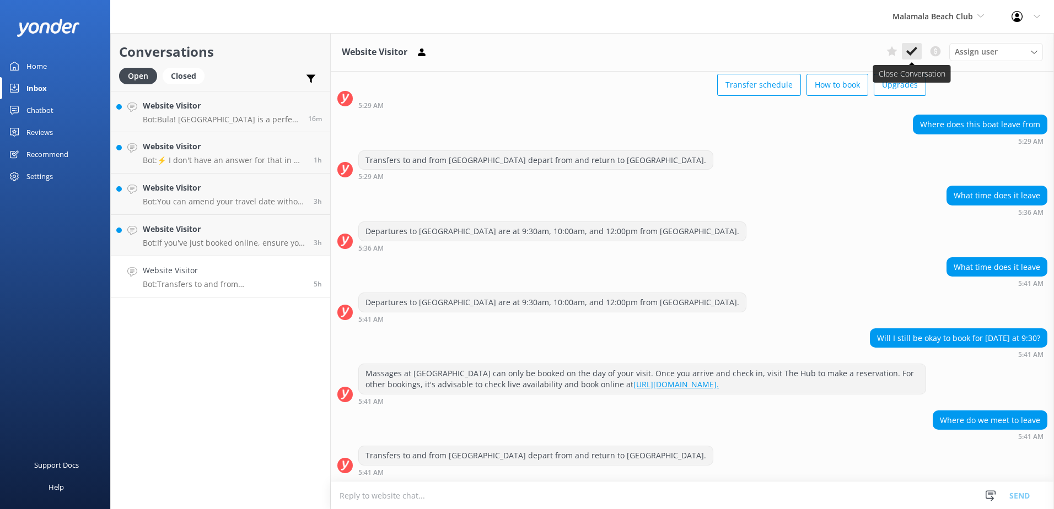
click at [906, 56] on icon at bounding box center [911, 51] width 11 height 11
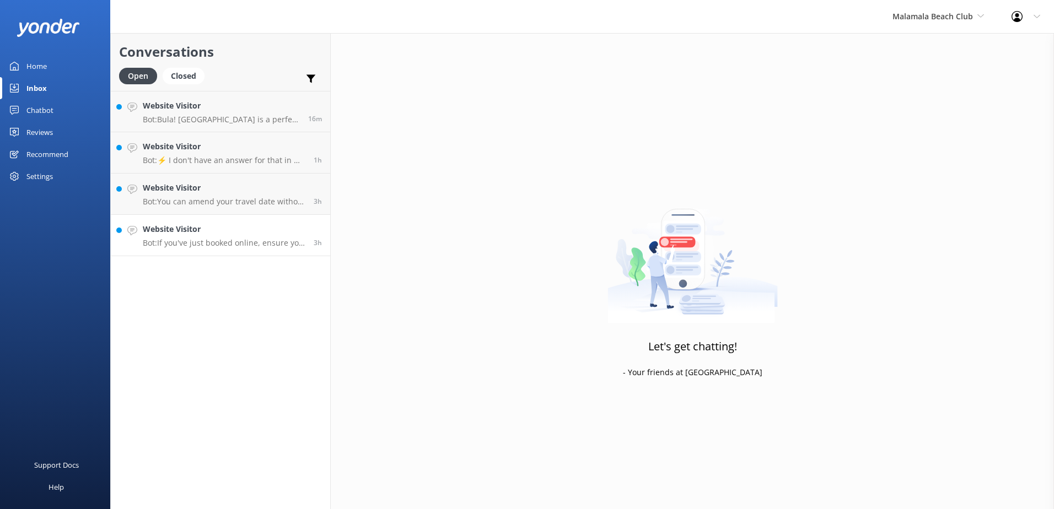
click at [250, 242] on p "Bot: If you've just booked online, ensure you have your booking confirmation. I…" at bounding box center [224, 243] width 163 height 10
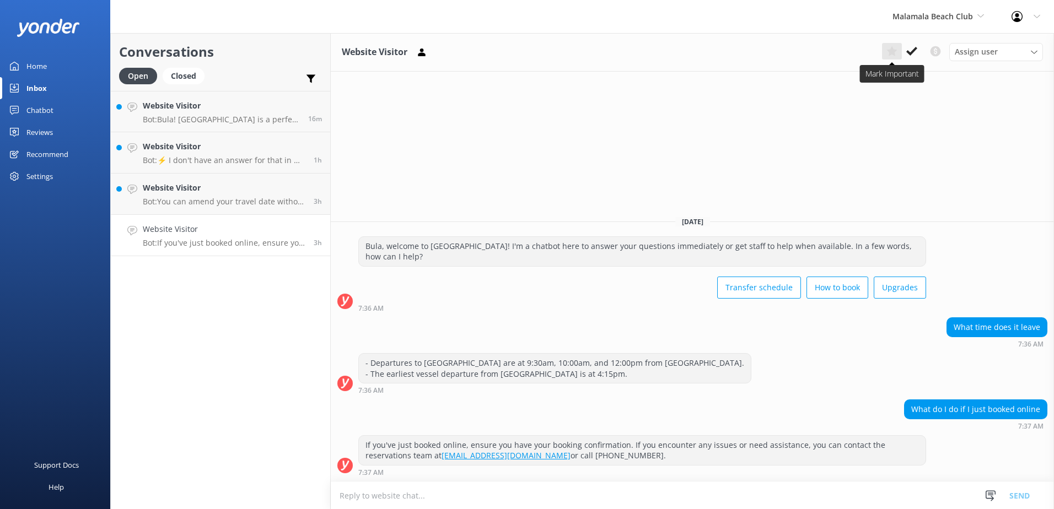
click at [901, 51] on button at bounding box center [892, 51] width 20 height 17
click at [896, 52] on icon at bounding box center [891, 51] width 11 height 11
click at [915, 53] on icon at bounding box center [911, 51] width 11 height 11
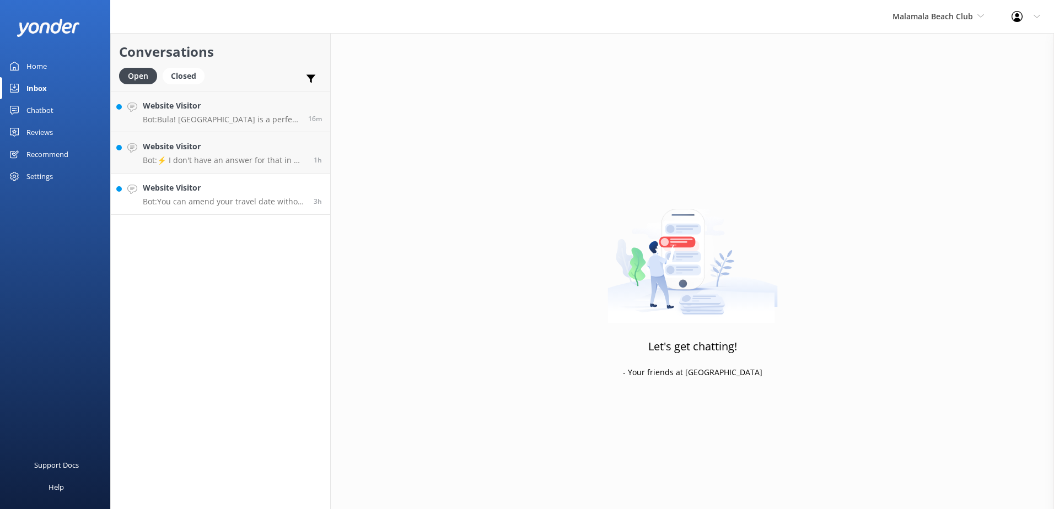
click at [277, 187] on h4 "Website Visitor" at bounding box center [224, 188] width 163 height 12
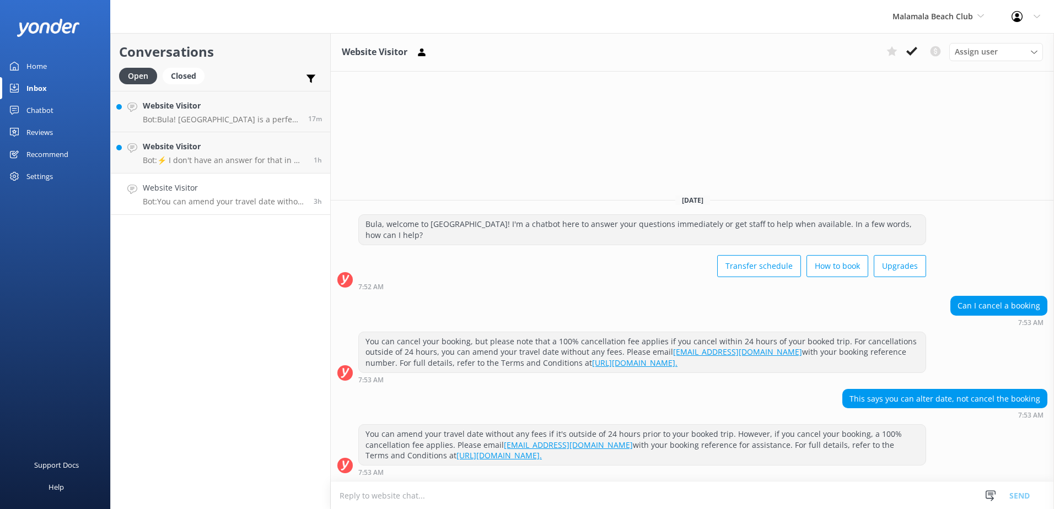
click at [623, 490] on textarea at bounding box center [692, 495] width 723 height 27
click at [911, 49] on icon at bounding box center [911, 51] width 11 height 11
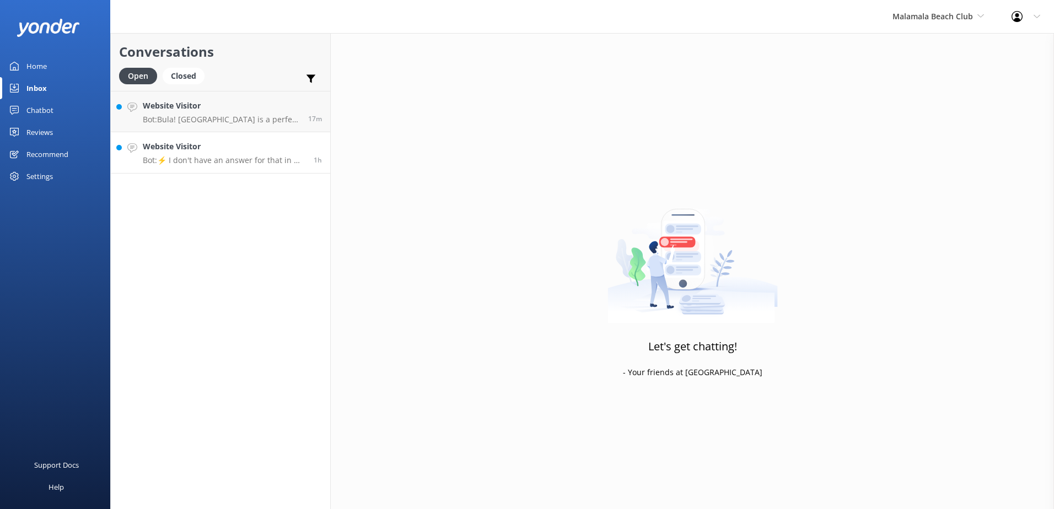
click at [214, 160] on p "Bot: ⚡ I don't have an answer for that in my knowledge base. Please try and rep…" at bounding box center [224, 160] width 163 height 10
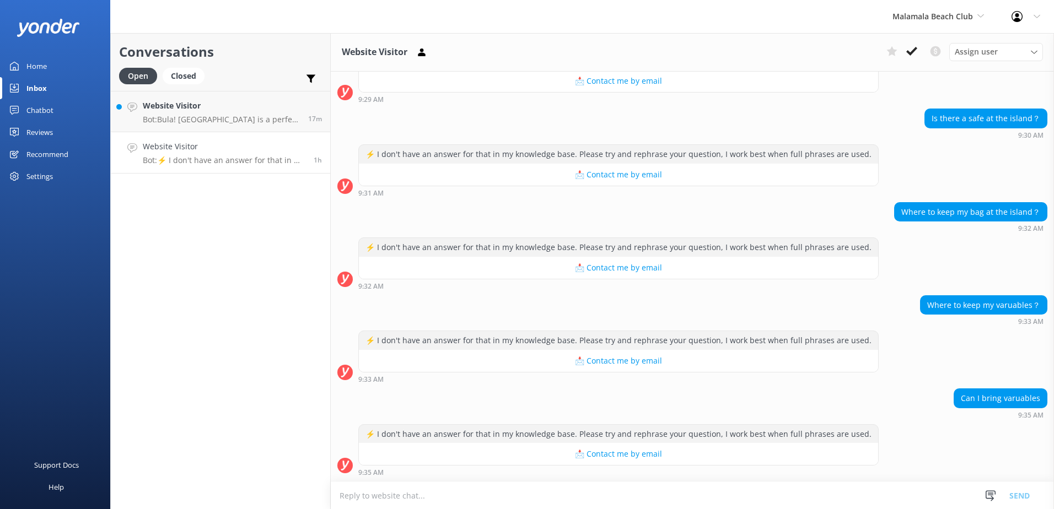
scroll to position [1, 0]
click at [767, 496] on textarea at bounding box center [692, 495] width 723 height 27
type textarea "Please note that we do not have a safe on the Island."
click at [1027, 499] on button "Send" at bounding box center [1019, 496] width 41 height 28
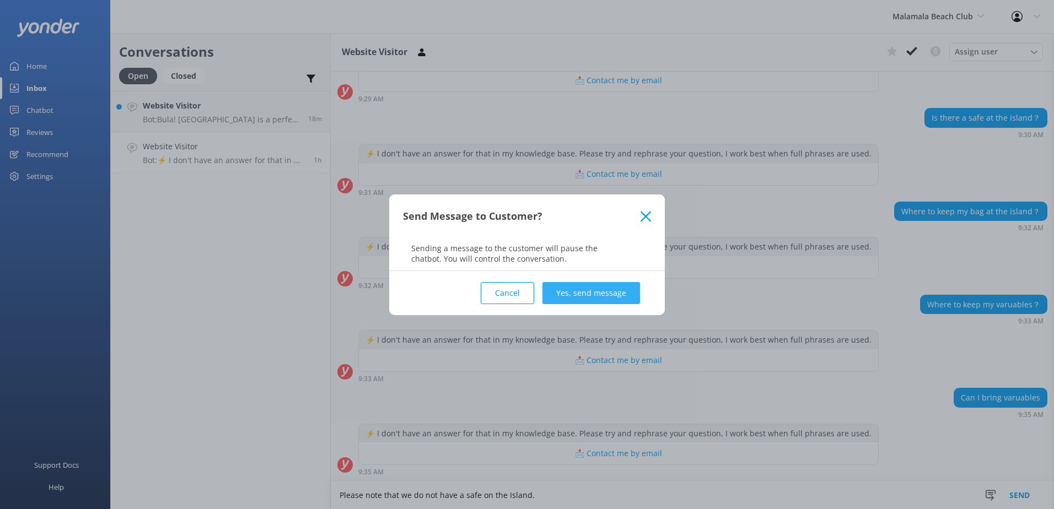
click at [611, 295] on button "Yes, send message" at bounding box center [591, 293] width 98 height 22
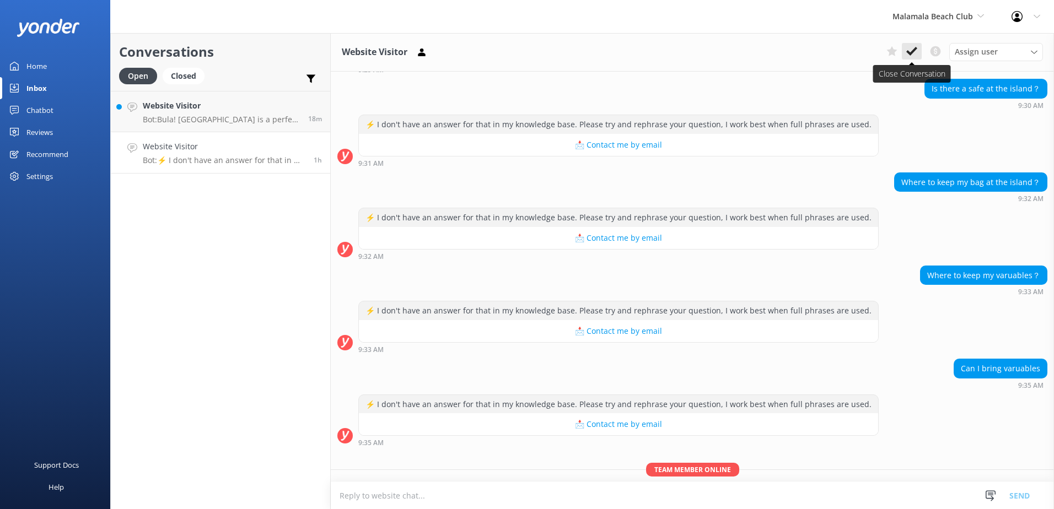
scroll to position [238, 0]
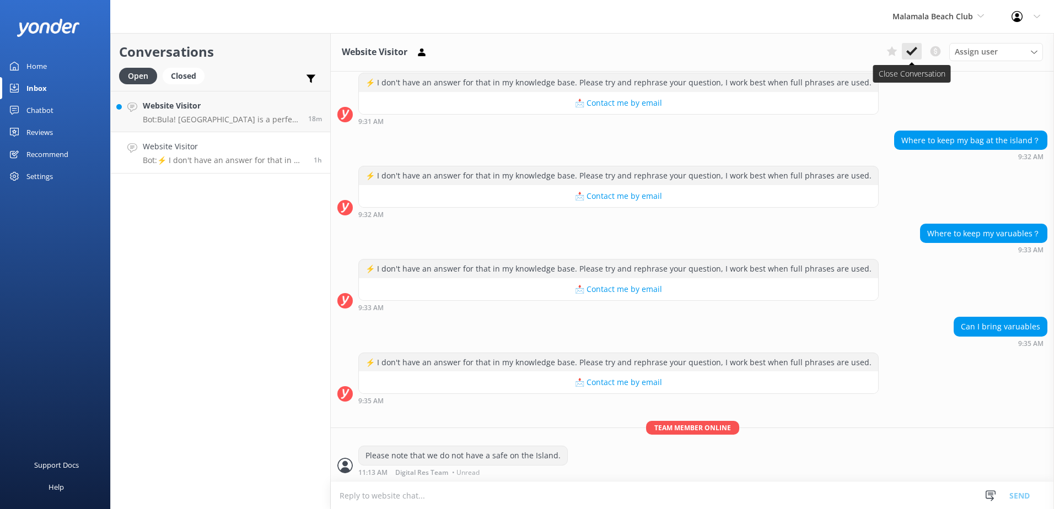
click at [910, 55] on use at bounding box center [911, 51] width 11 height 9
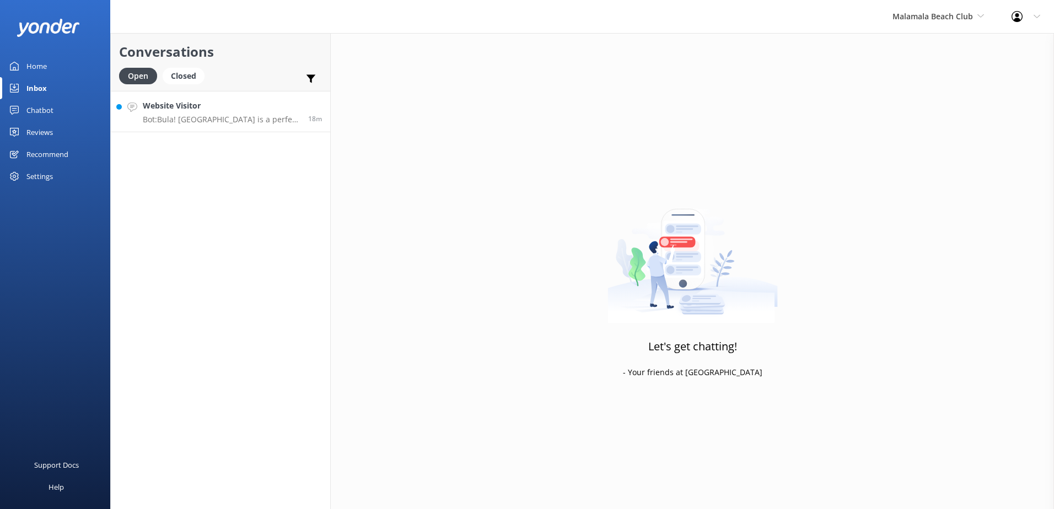
click at [265, 118] on p "Bot: Bula! Malamala Beach Club is a perfect romantic setting for weddings. For …" at bounding box center [221, 120] width 157 height 10
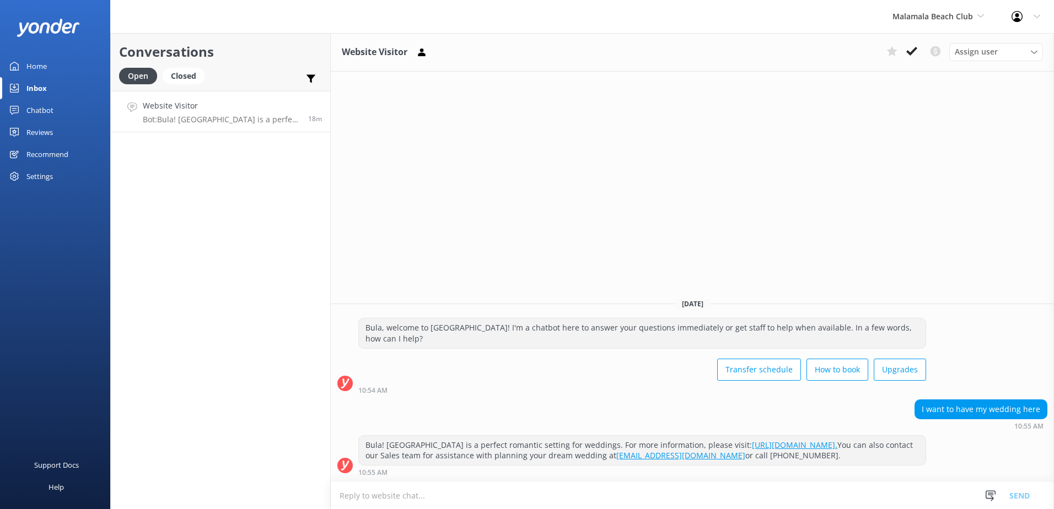
click at [918, 53] on button at bounding box center [912, 51] width 20 height 17
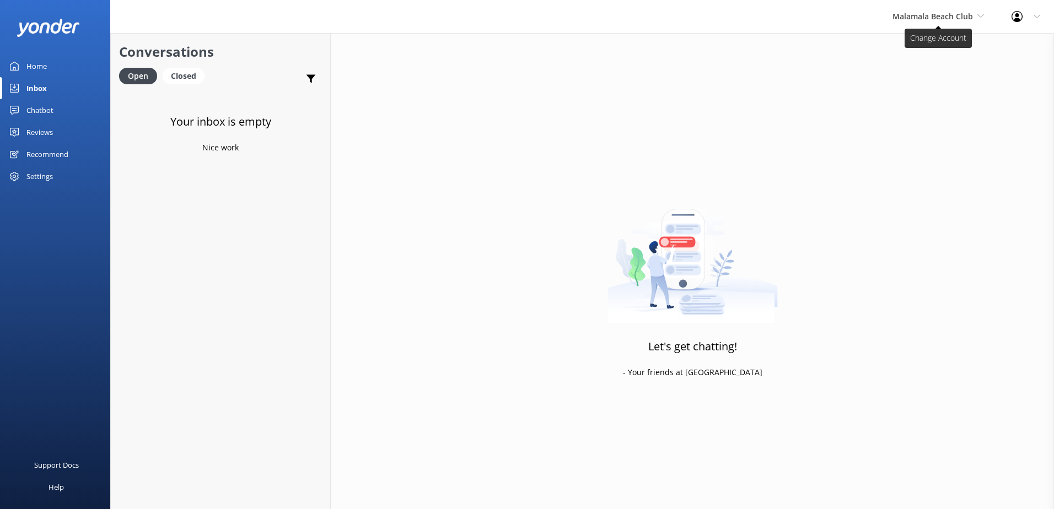
click at [940, 21] on span "Malamala Beach Club" at bounding box center [937, 16] width 91 height 12
click at [913, 117] on link "Awesome Adventures Fiji" at bounding box center [933, 125] width 110 height 26
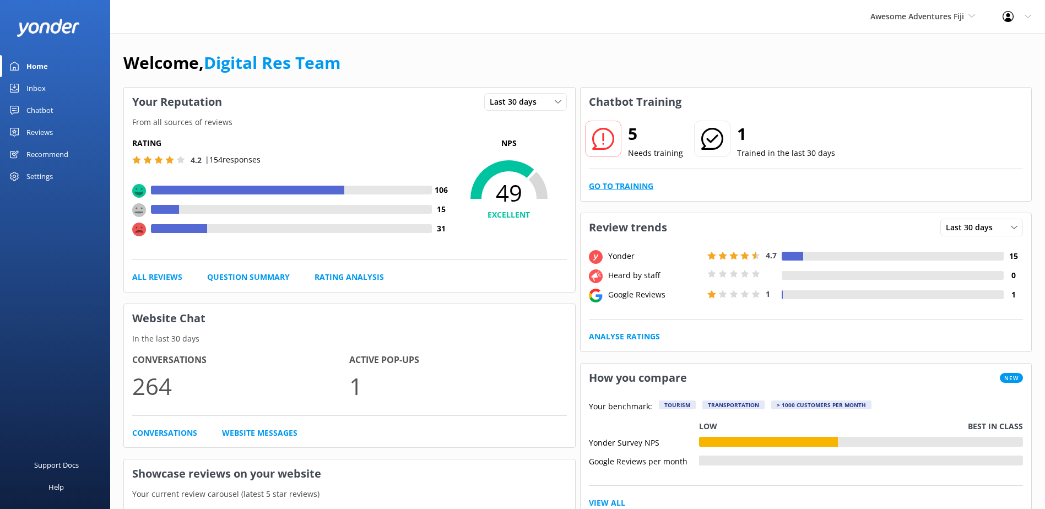
click at [614, 185] on link "Go to Training" at bounding box center [621, 186] width 64 height 12
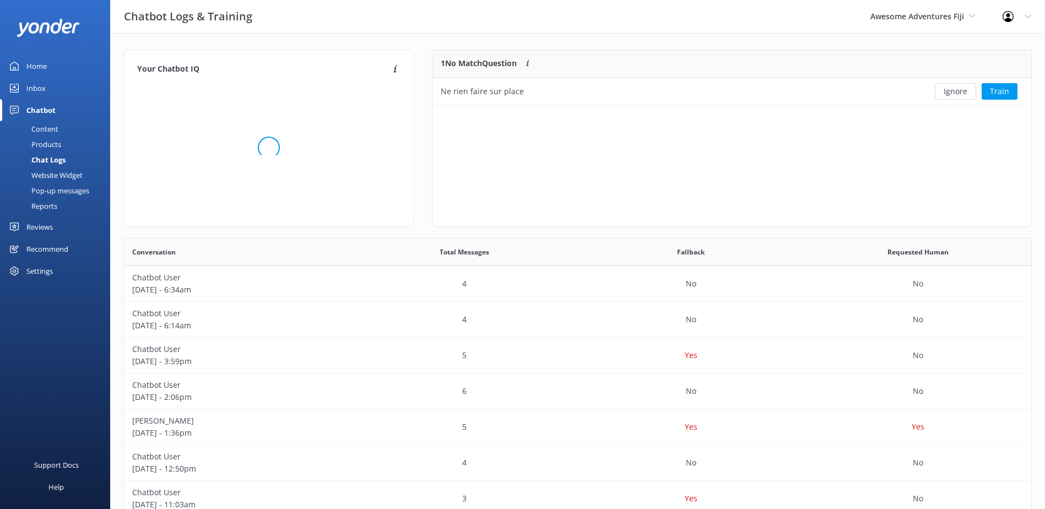
scroll to position [47, 590]
click at [960, 95] on button "Ignore" at bounding box center [955, 91] width 41 height 17
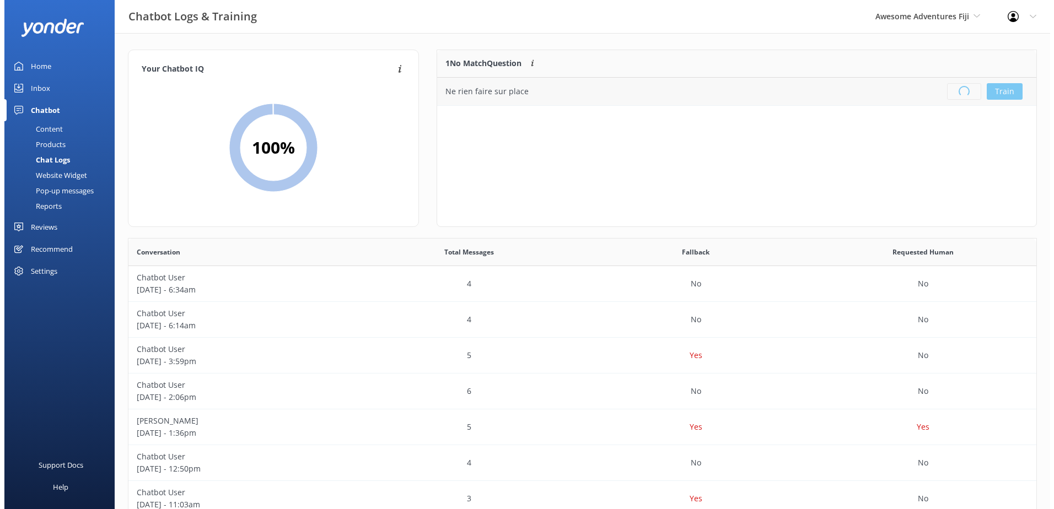
scroll to position [130, 590]
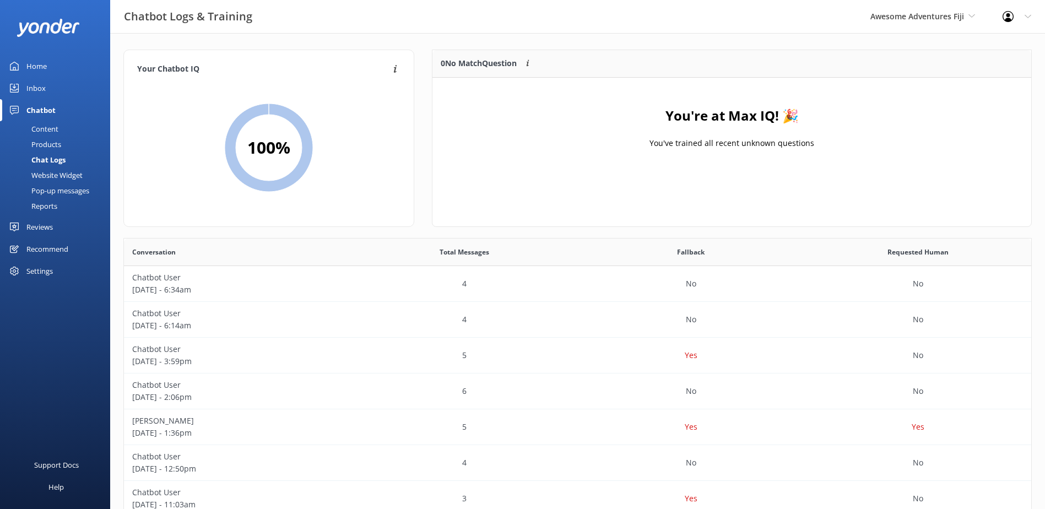
click at [40, 98] on div "Inbox" at bounding box center [35, 88] width 19 height 22
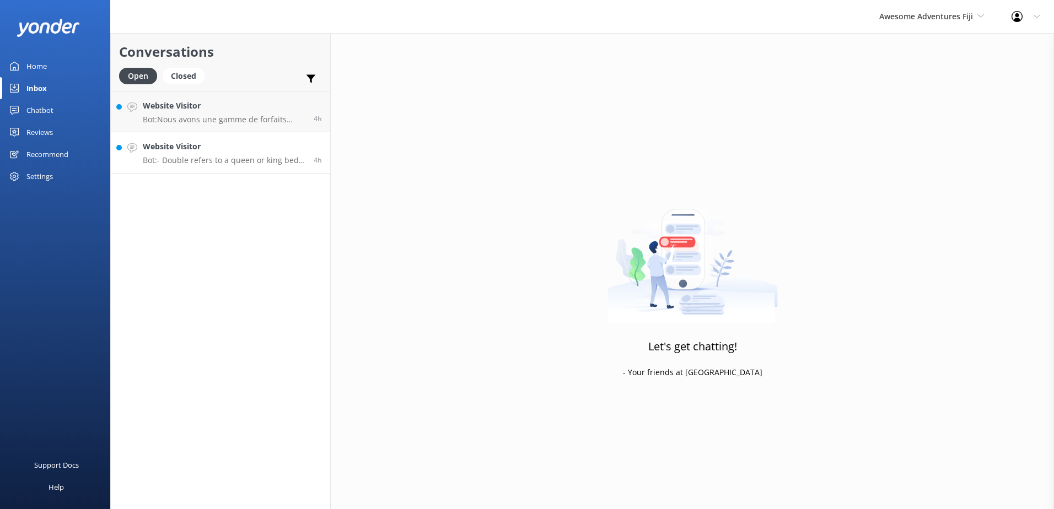
click at [174, 143] on h4 "Website Visitor" at bounding box center [224, 147] width 163 height 12
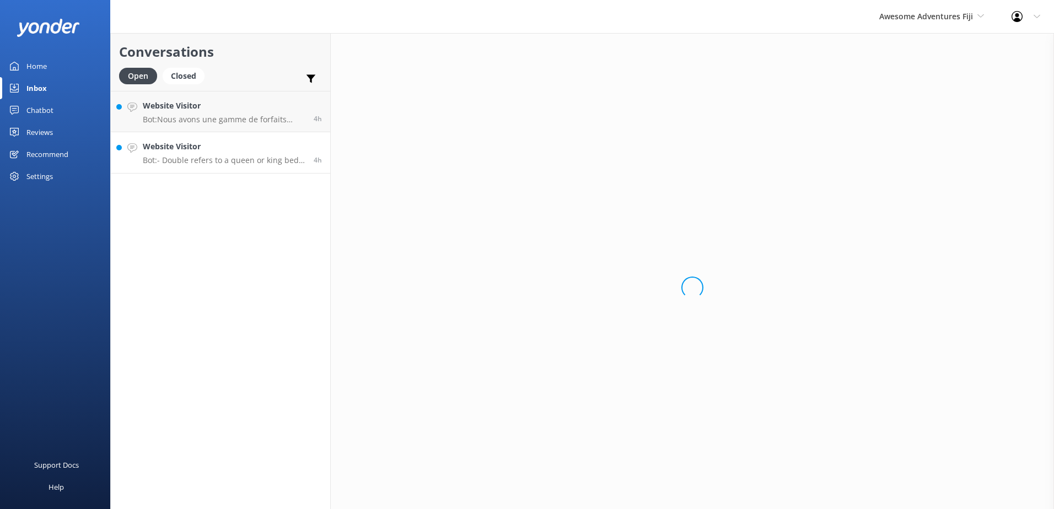
click at [35, 87] on div "Inbox" at bounding box center [36, 88] width 20 height 22
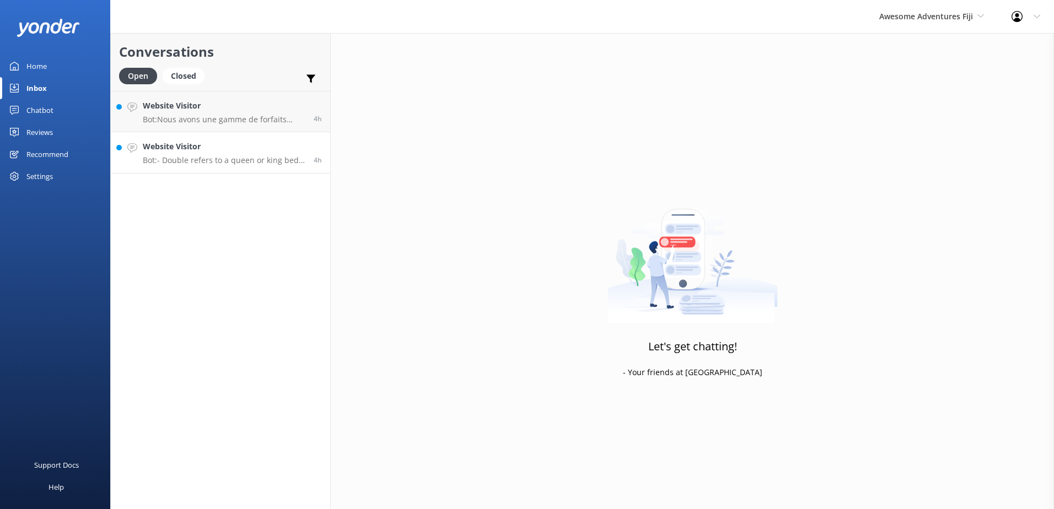
click at [226, 135] on link "Website Visitor Bot: - Double refers to a queen or king bed in a room. - Twin r…" at bounding box center [220, 152] width 219 height 41
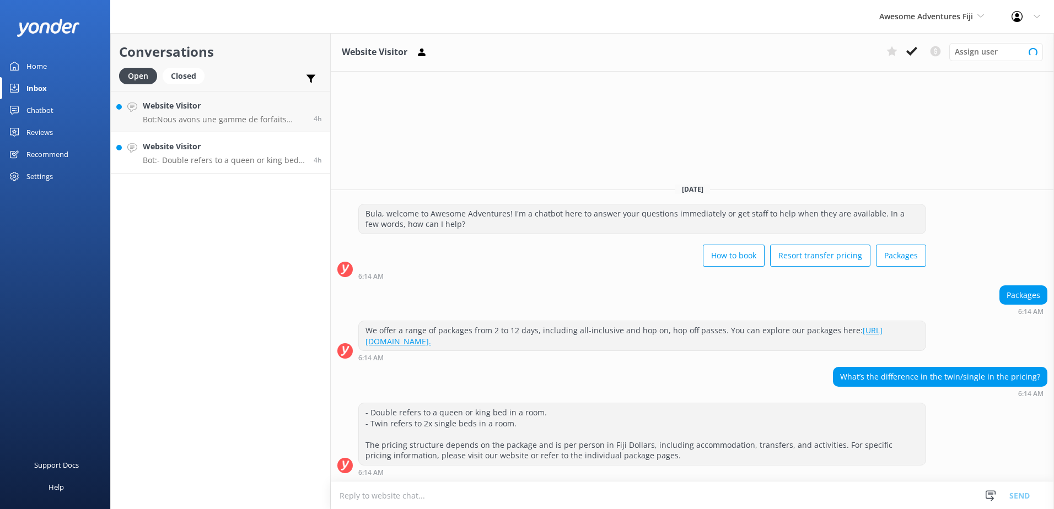
click at [251, 160] on p "Bot: - Double refers to a queen or king bed in a room. - Twin refers to 2x sing…" at bounding box center [224, 160] width 163 height 10
click at [911, 50] on icon at bounding box center [911, 51] width 11 height 11
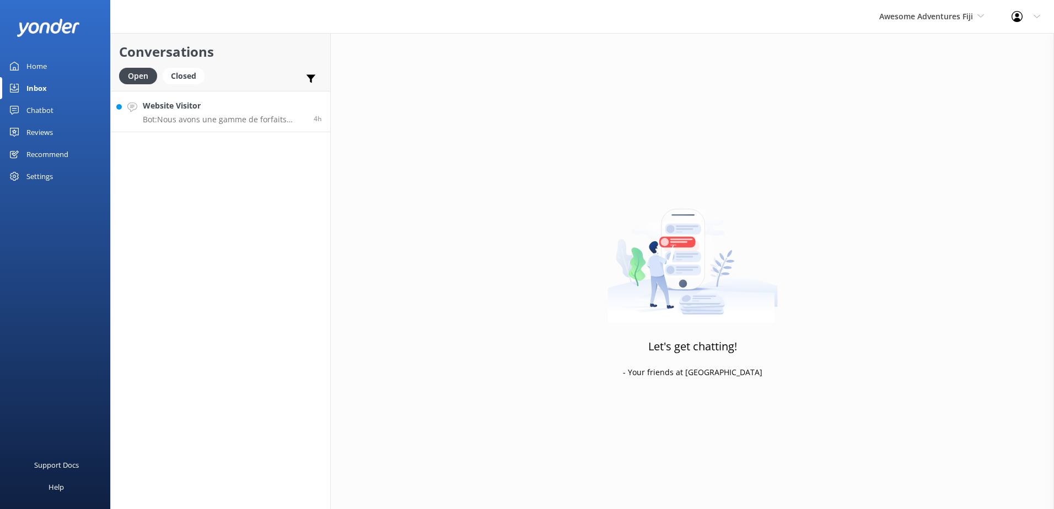
click at [236, 128] on link "Website Visitor Bot: Nous avons une gamme de forfaits allant de 2 à 12 jours. V…" at bounding box center [220, 111] width 219 height 41
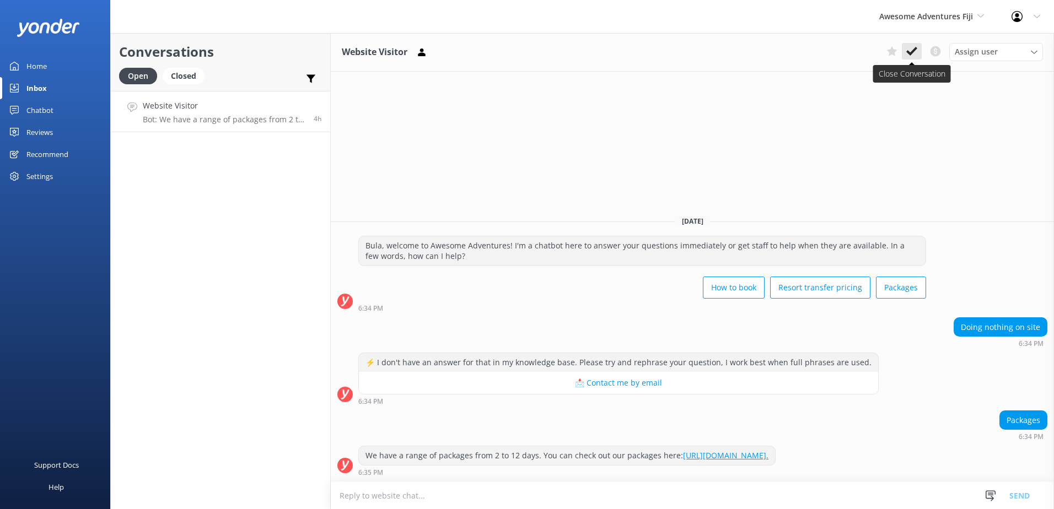
click at [910, 51] on icon at bounding box center [911, 51] width 11 height 11
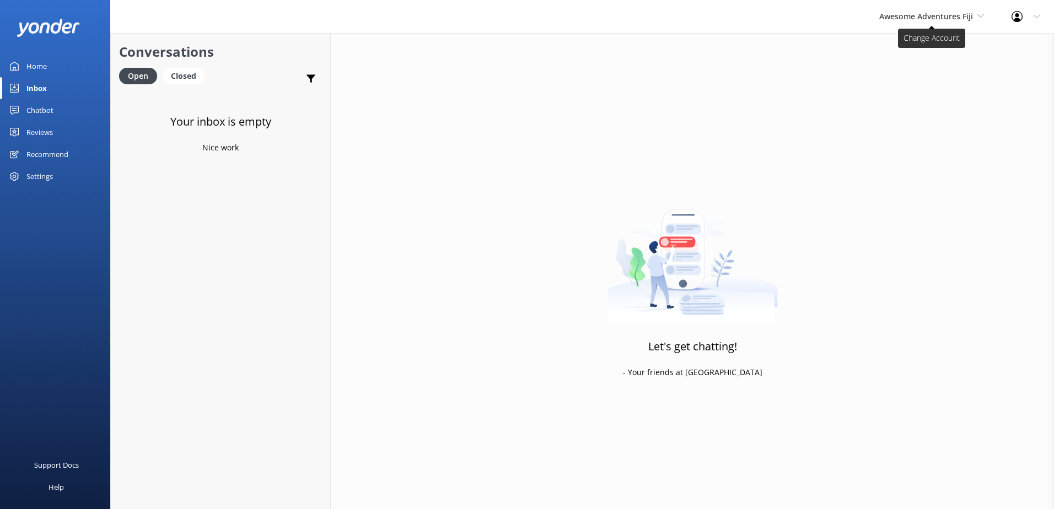
click at [920, 15] on span "Awesome Adventures Fiji" at bounding box center [926, 16] width 94 height 10
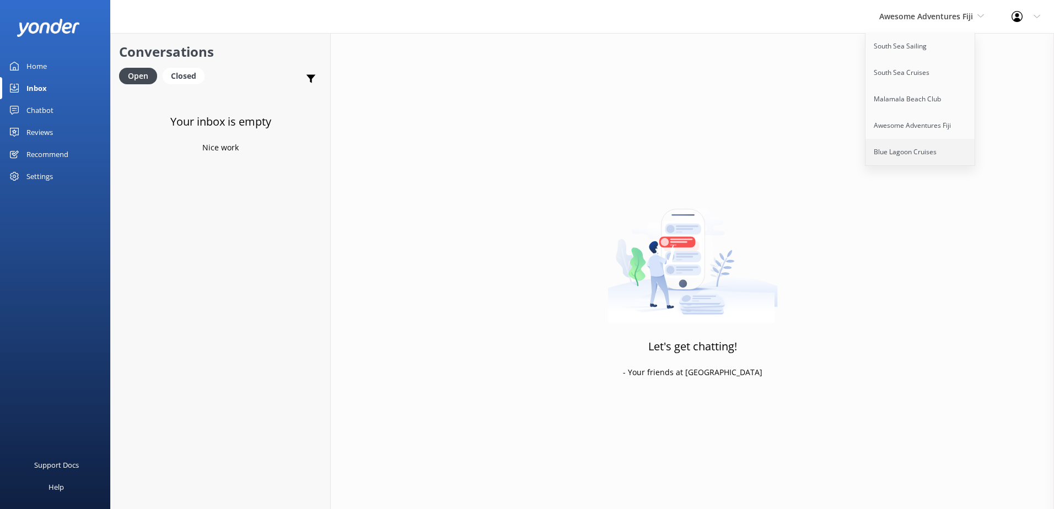
click at [892, 153] on link "Blue Lagoon Cruises" at bounding box center [920, 152] width 110 height 26
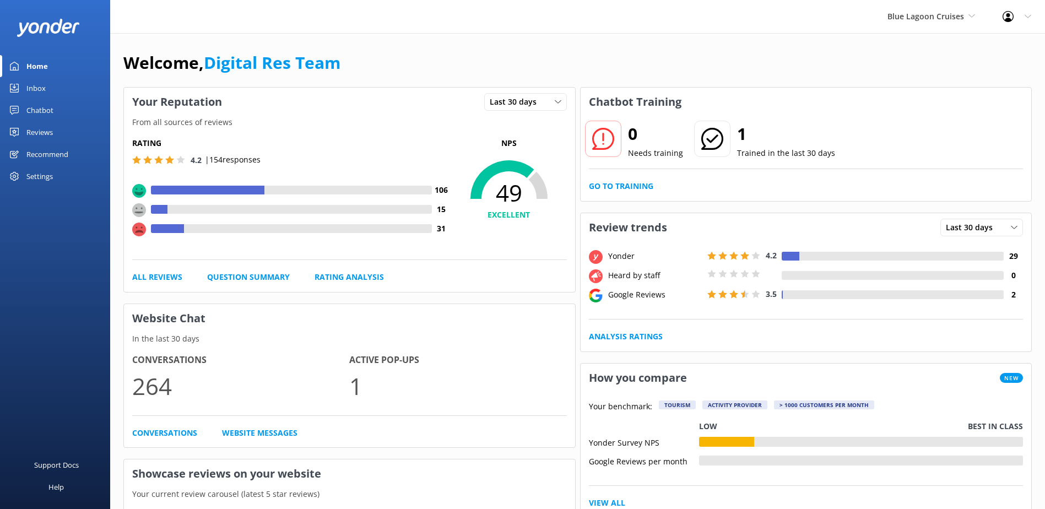
click at [58, 83] on link "Inbox" at bounding box center [55, 88] width 110 height 22
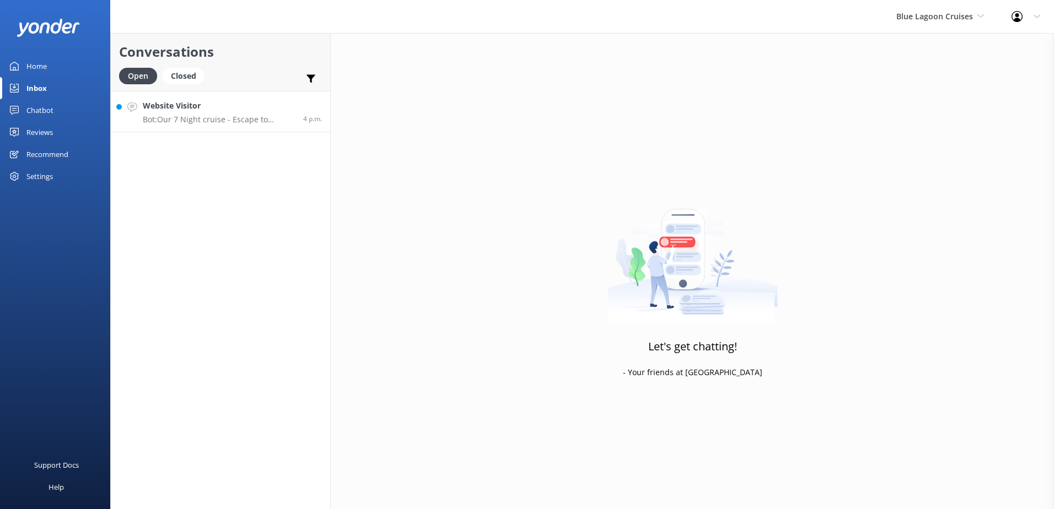
click at [221, 129] on link "Website Visitor Bot: Our 7 Night cruise - Escape to Paradise Cruise - is easily…" at bounding box center [220, 111] width 219 height 41
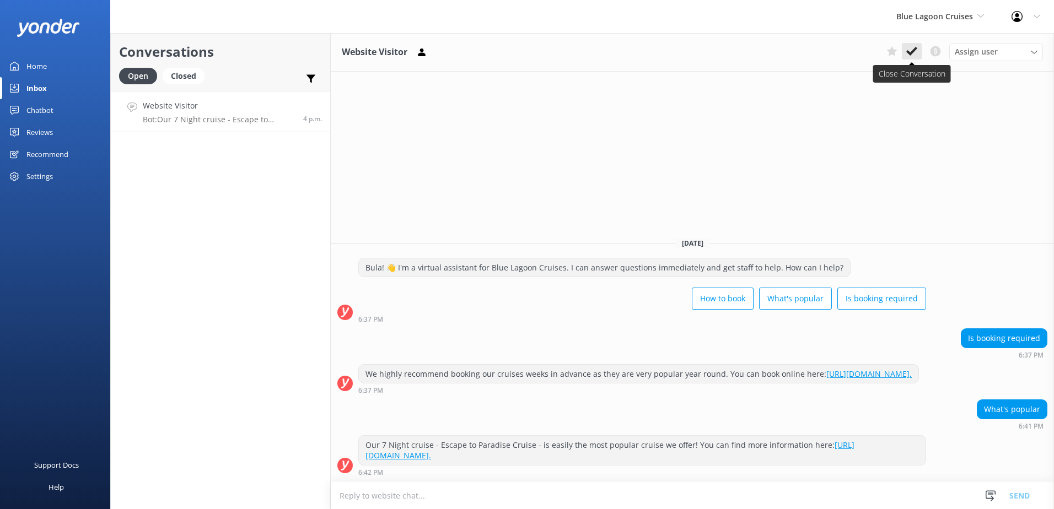
click at [915, 50] on use at bounding box center [911, 51] width 11 height 9
